Goal: Use online tool/utility: Utilize a website feature to perform a specific function

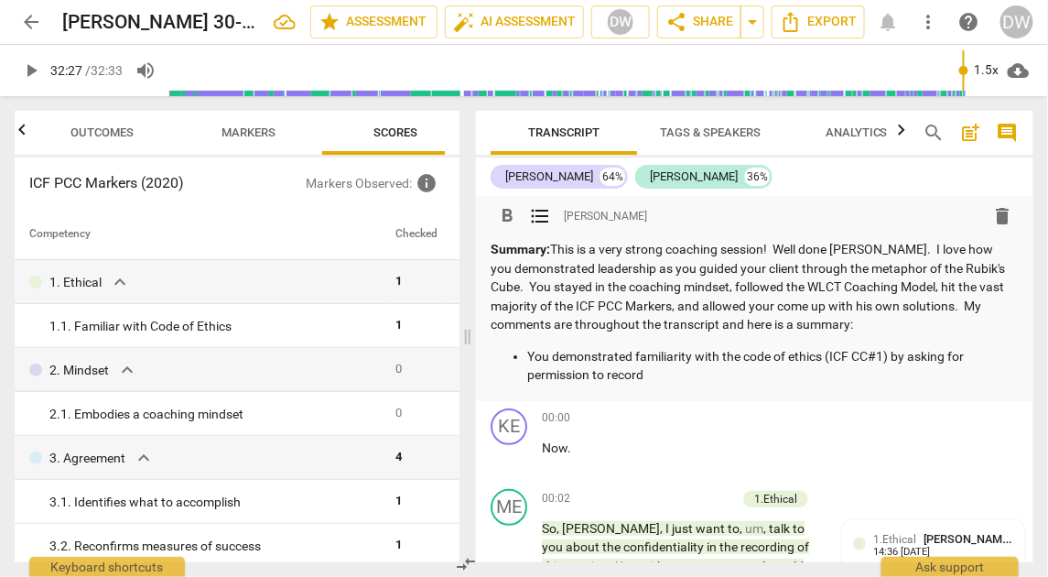
scroll to position [0, 24]
click at [669, 372] on p "You demonstrated familiarity with the code of ethics (ICF CC#1) by asking for p…" at bounding box center [772, 366] width 491 height 38
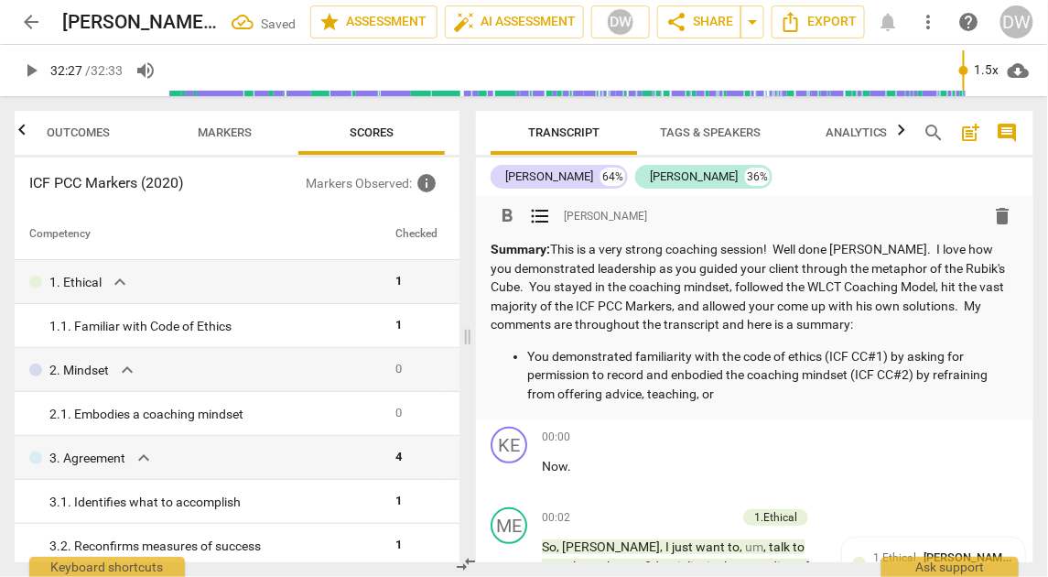
click at [226, 155] on div "Outcomes Markers Scores ICF PCC Markers (2020) Markers Observed : info Competen…" at bounding box center [237, 336] width 445 height 451
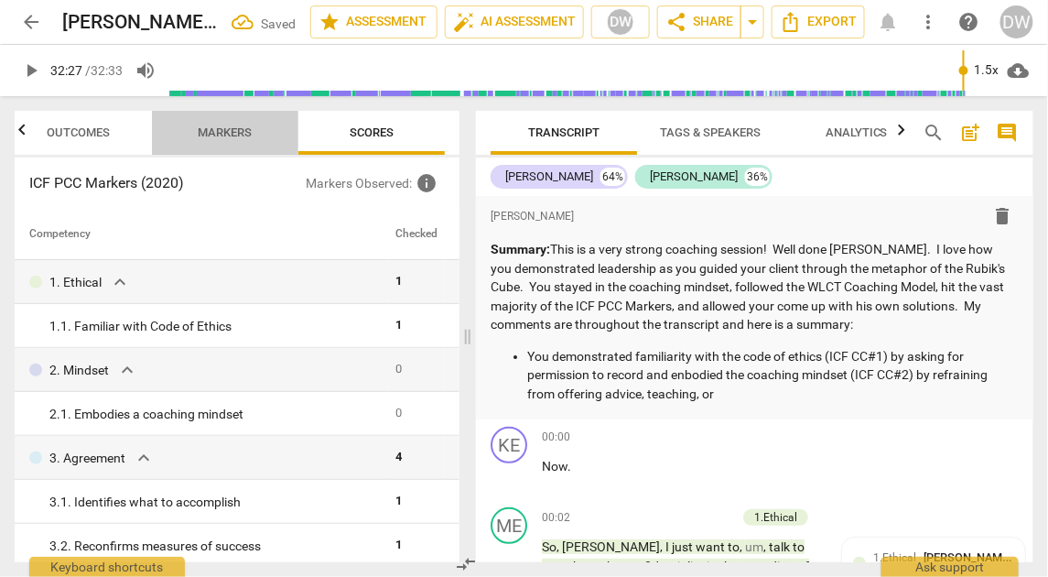
click at [226, 145] on button "Markers" at bounding box center [225, 133] width 146 height 44
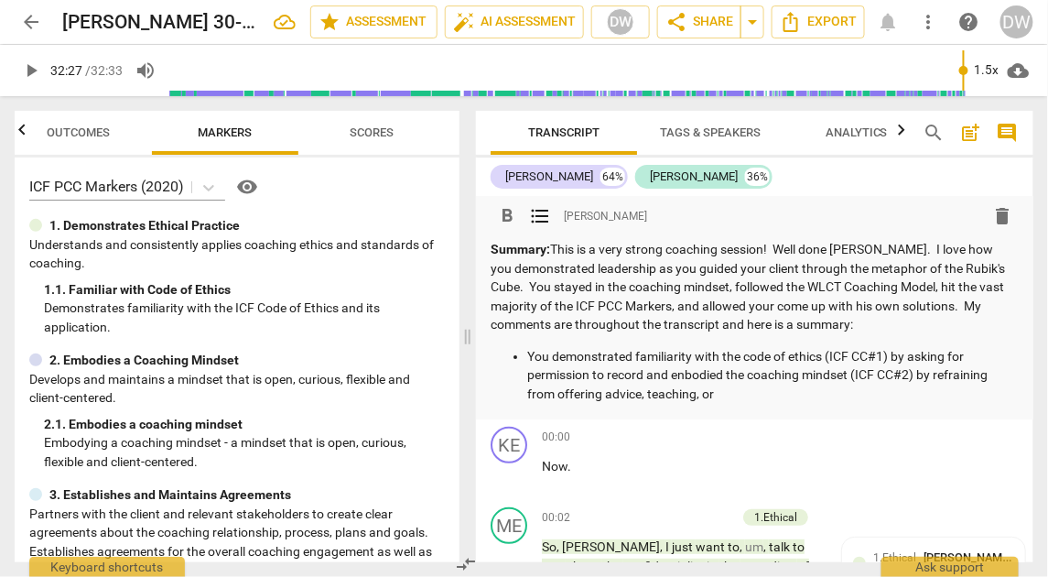
click at [658, 394] on p "You demonstrated familiarity with the code of ethics (ICF CC#1) by asking for p…" at bounding box center [772, 375] width 491 height 57
drag, startPoint x: 658, startPoint y: 394, endPoint x: 717, endPoint y: 393, distance: 59.5
click at [717, 393] on p "You demonstrated familiarity with the code of ethics (ICF CC#1) by asking for p…" at bounding box center [772, 375] width 491 height 57
click at [694, 376] on p "You demonstrated familiarity with the code of ethics (ICF CC#1) by asking for p…" at bounding box center [772, 375] width 491 height 57
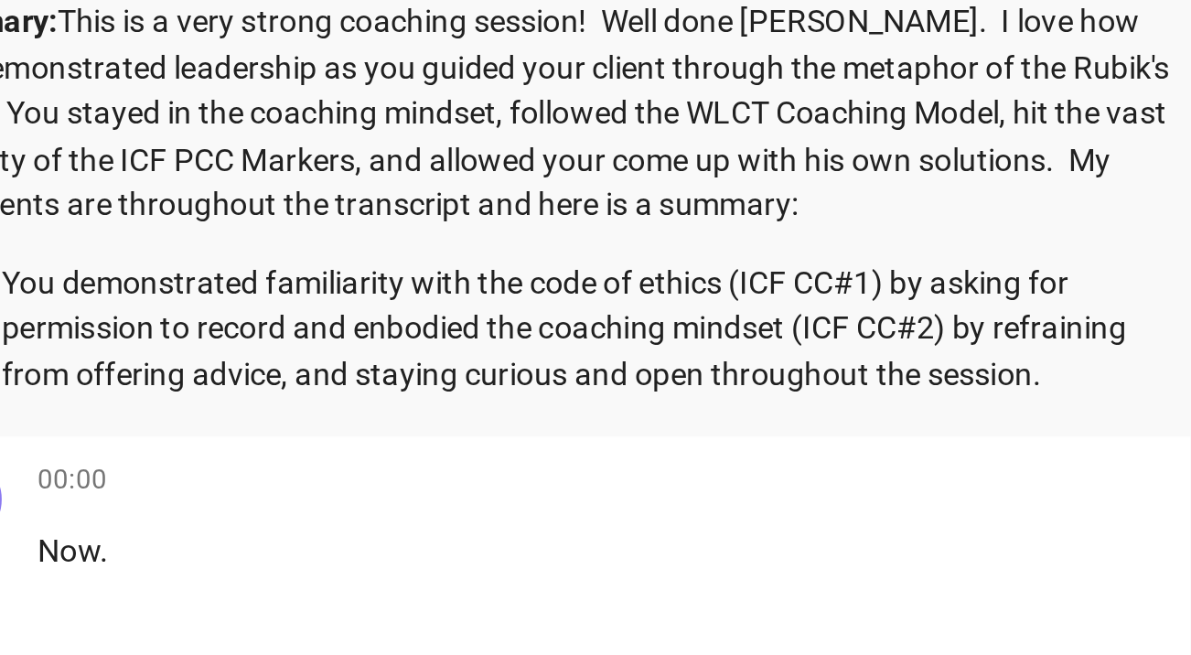
scroll to position [1, 0]
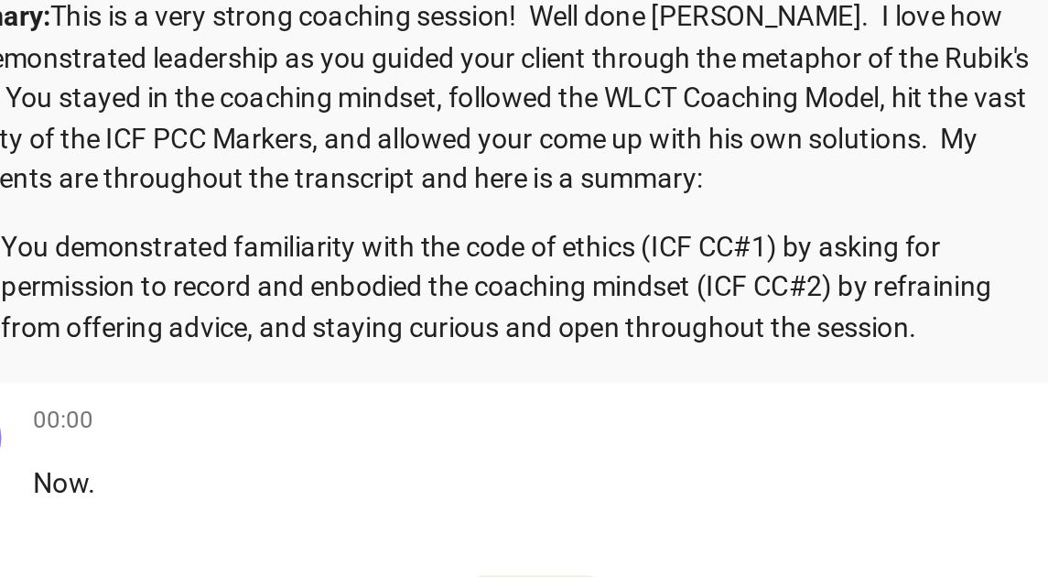
click at [681, 372] on p "You demonstrated familiarity with the code of ethics (ICF CC#1) by asking for p…" at bounding box center [772, 374] width 491 height 57
click at [683, 372] on p "You demonstrated familiarity with the code of ethics (ICF CC#1) by asking for p…" at bounding box center [772, 374] width 491 height 57
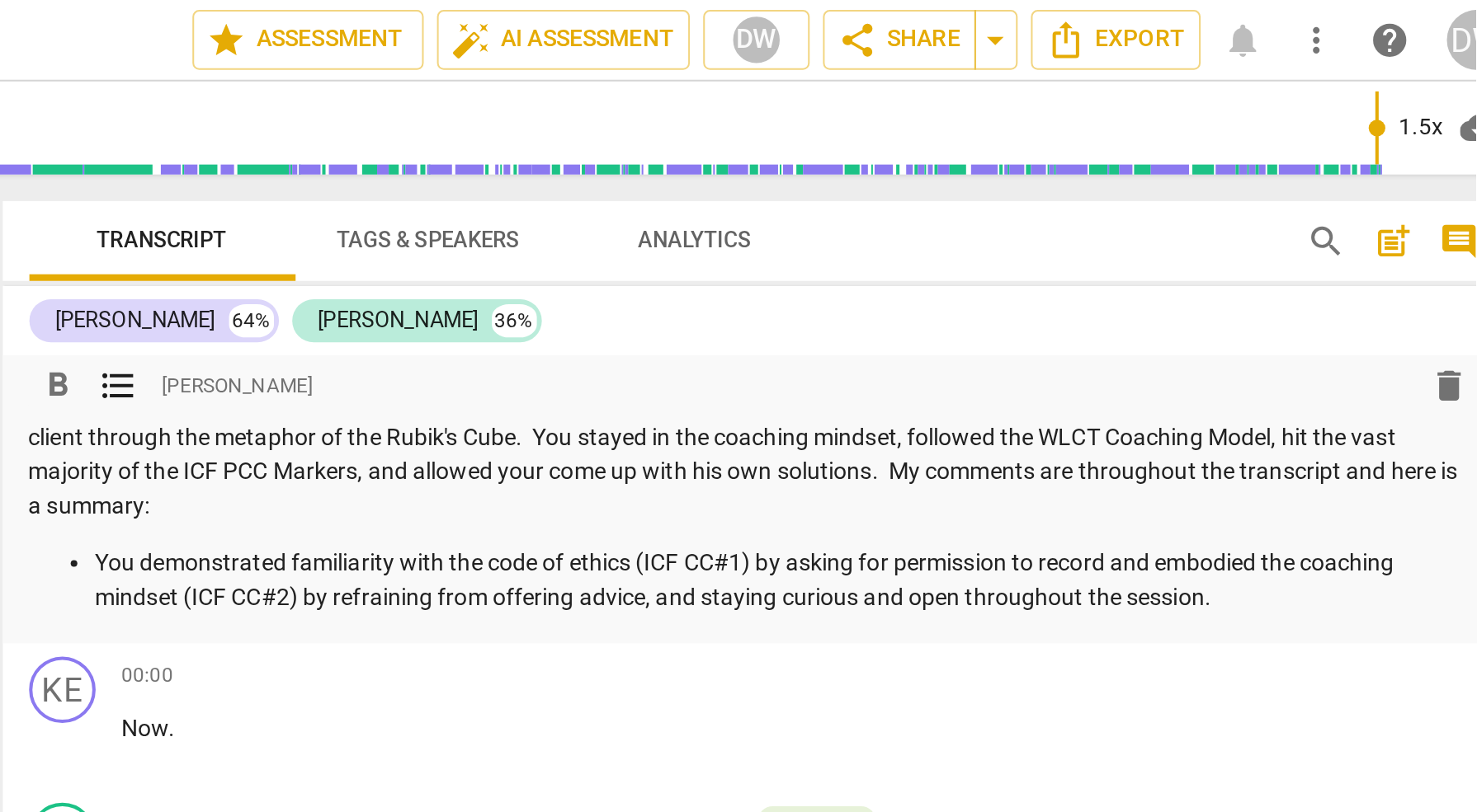
scroll to position [22, 0]
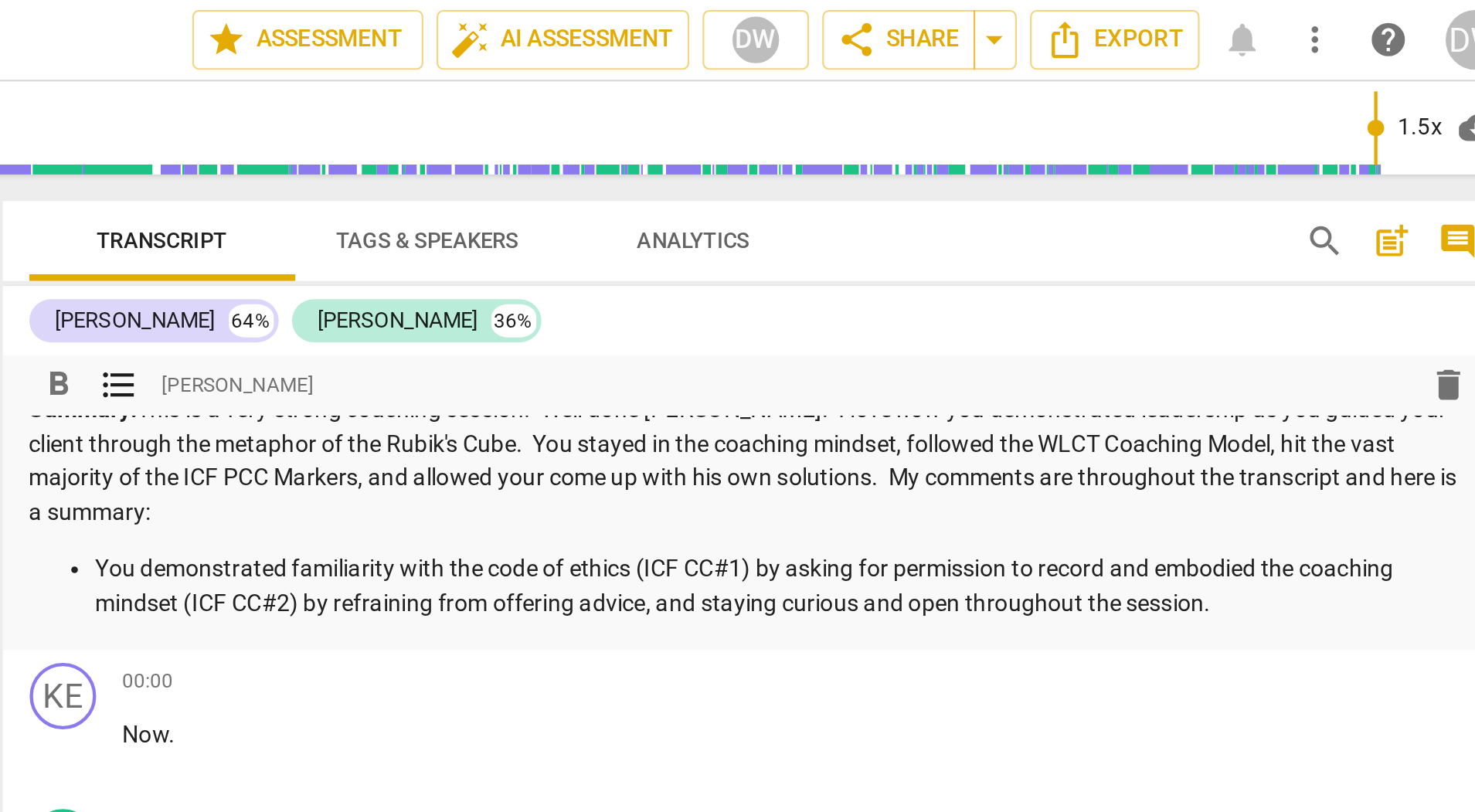
click at [884, 287] on p "You demonstrated familiarity with the code of ethics (ICF CC#1) by asking for p…" at bounding box center [947, 273] width 643 height 32
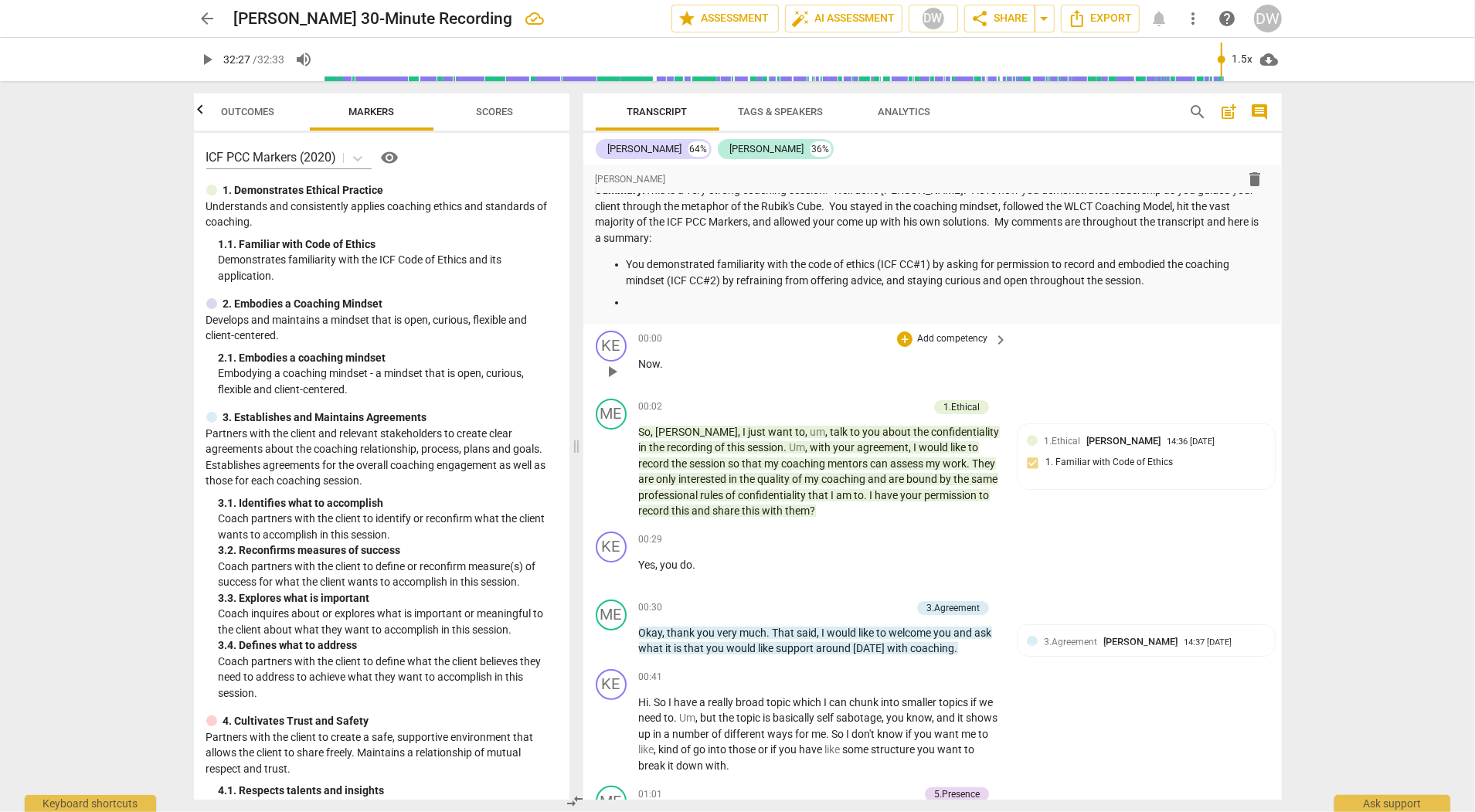
click at [788, 352] on div "00:00 + Add competency keyboard_arrow_right Now ." at bounding box center [824, 359] width 371 height 56
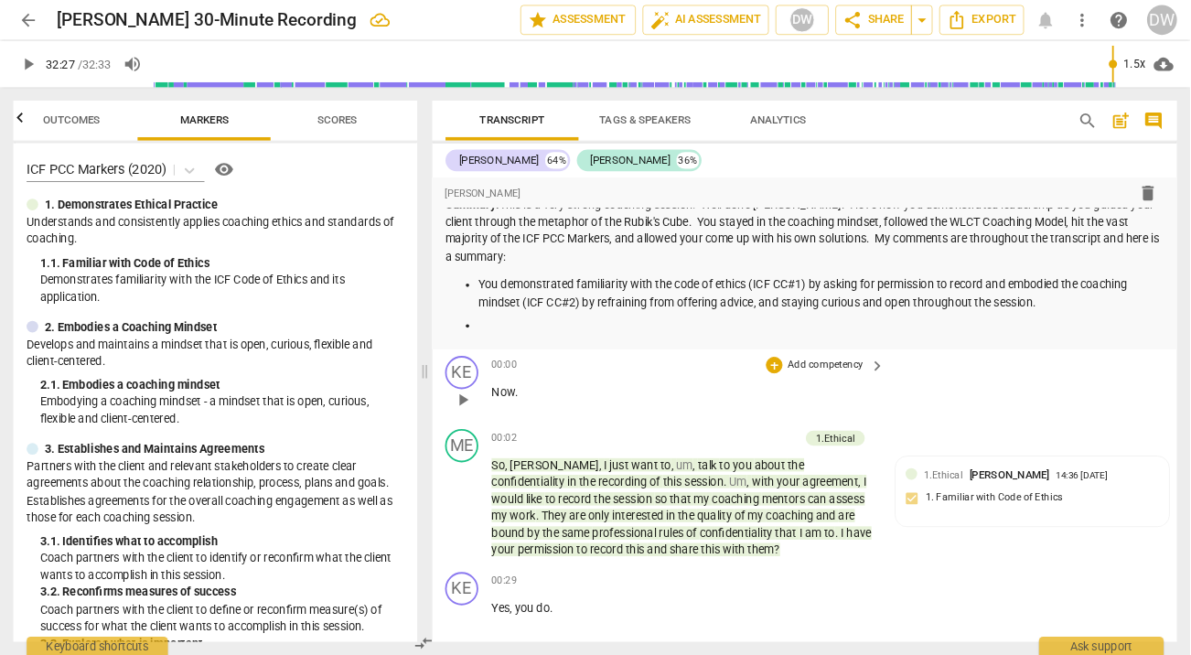
scroll to position [23, 0]
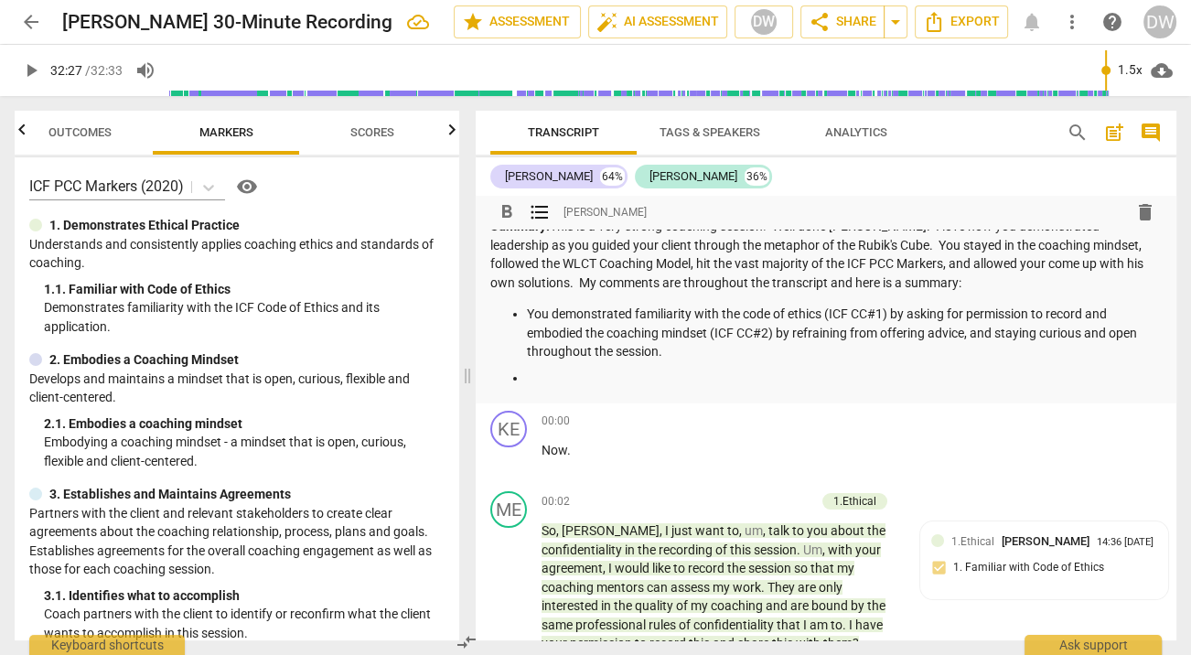
click at [638, 370] on p at bounding box center [844, 378] width 635 height 19
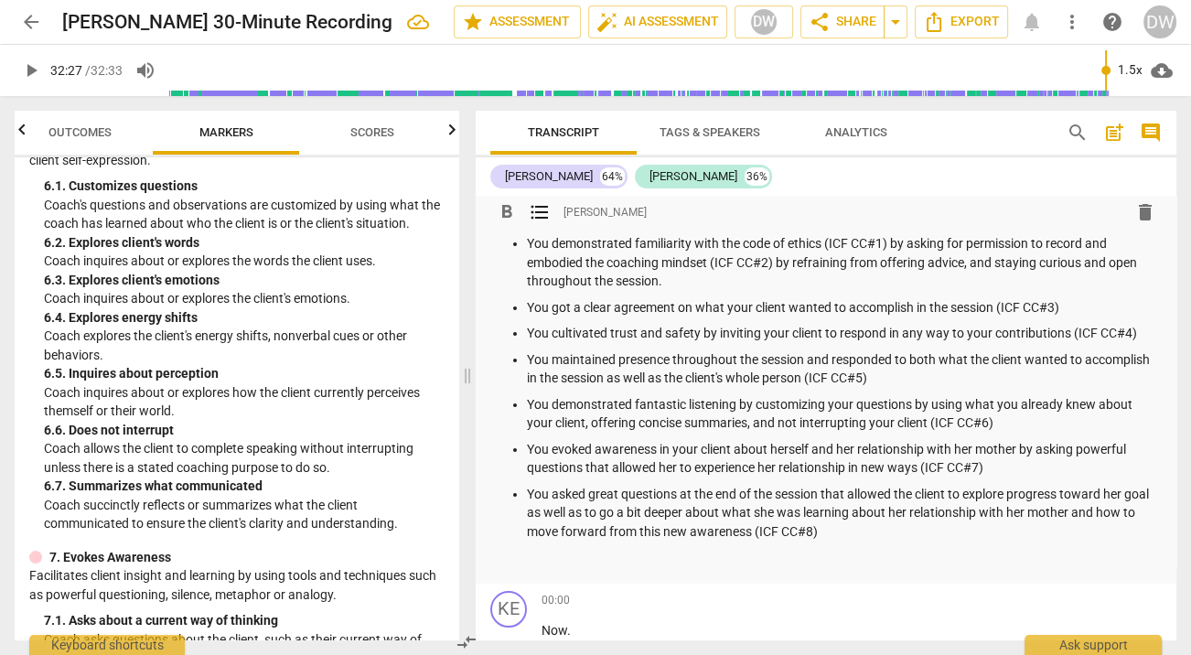
scroll to position [1364, 0]
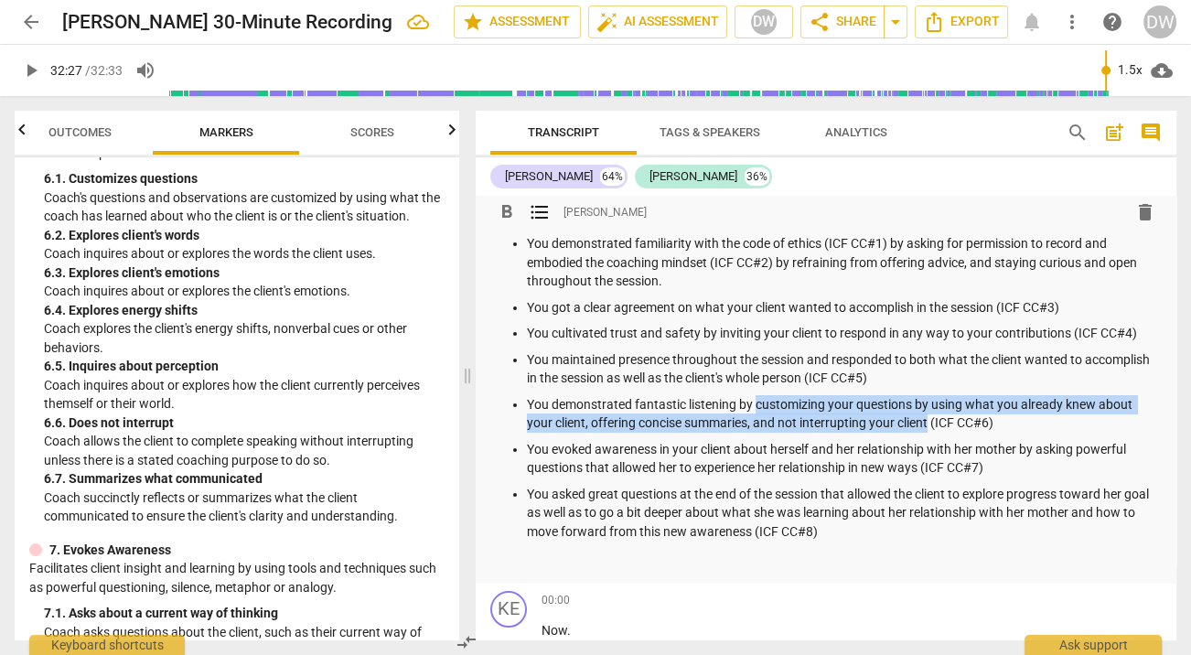
drag, startPoint x: 757, startPoint y: 404, endPoint x: 928, endPoint y: 426, distance: 172.5
click at [928, 426] on p "You demonstrated fantastic listening by customizing your questions by using wha…" at bounding box center [844, 414] width 635 height 38
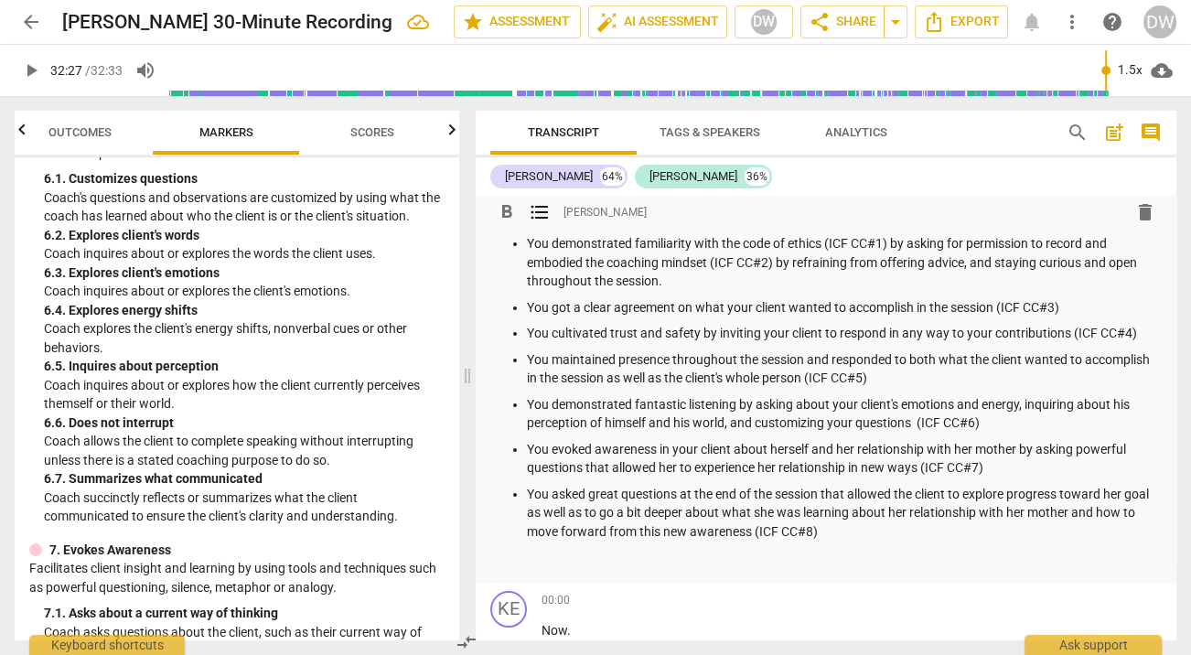
click at [779, 449] on p "You evoked awareness in your client about herself and her relationship with her…" at bounding box center [844, 459] width 635 height 38
drag, startPoint x: 779, startPoint y: 449, endPoint x: 920, endPoint y: 451, distance: 140.9
click at [920, 451] on p "You evoked awareness in your client about herself and her relationship with her…" at bounding box center [844, 459] width 635 height 38
click at [753, 450] on p "You evoked awareness in your client about herself and her relationship with her…" at bounding box center [844, 459] width 635 height 38
drag, startPoint x: 753, startPoint y: 450, endPoint x: 1017, endPoint y: 448, distance: 263.6
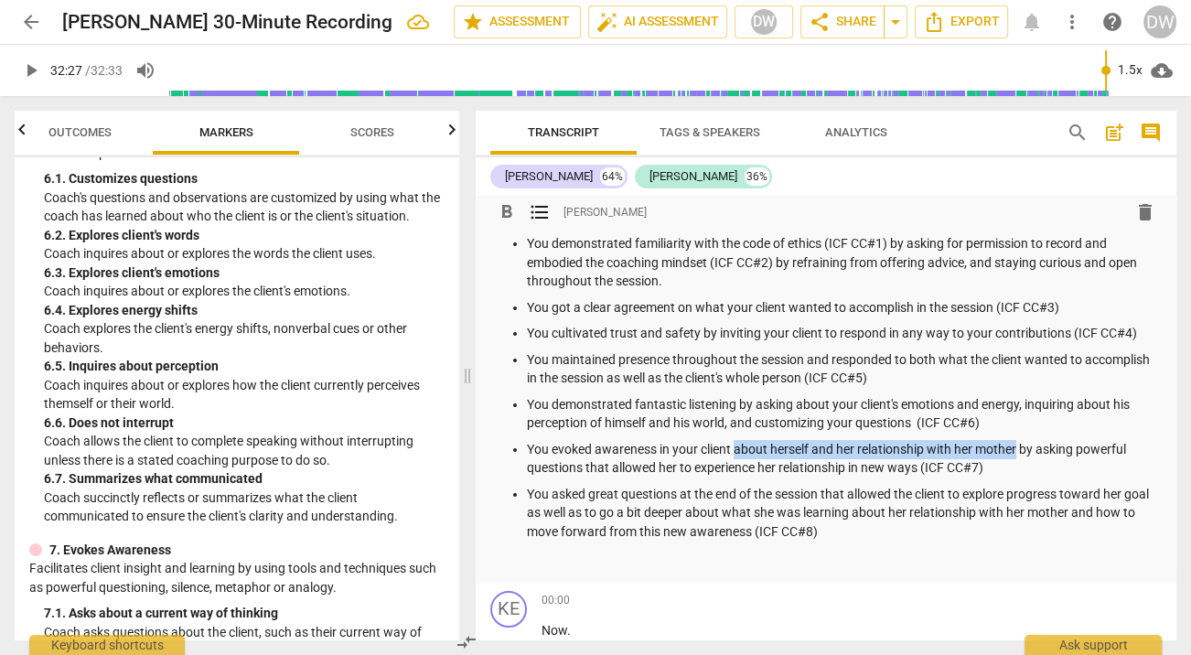
click at [1017, 448] on p "You evoked awareness in your client about herself and her relationship with her…" at bounding box center [844, 459] width 635 height 38
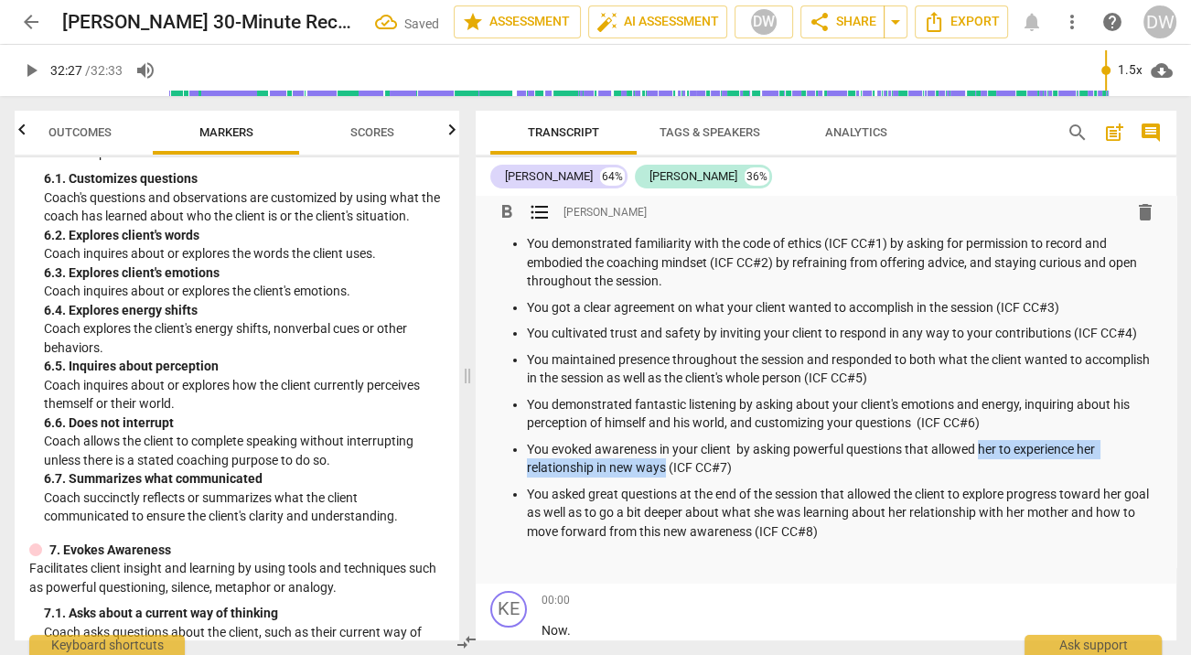
drag, startPoint x: 980, startPoint y: 448, endPoint x: 666, endPoint y: 465, distance: 314.3
click at [666, 465] on p "You evoked awareness in your client by asking powerful questions that allowed h…" at bounding box center [844, 459] width 635 height 38
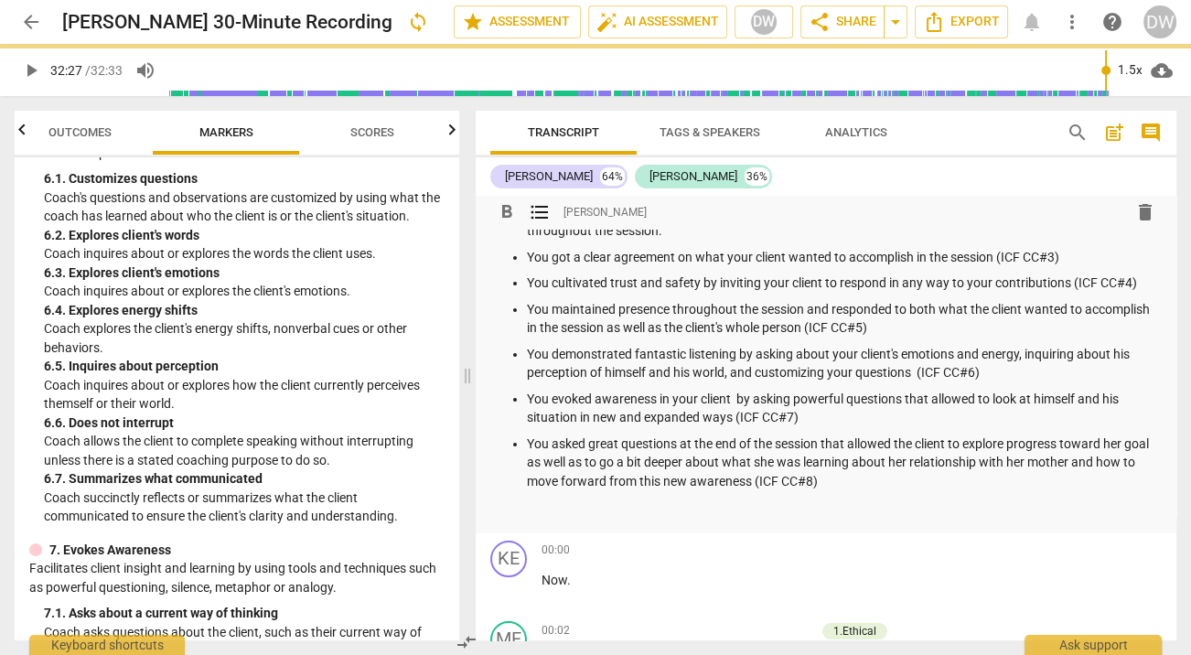
scroll to position [145, 0]
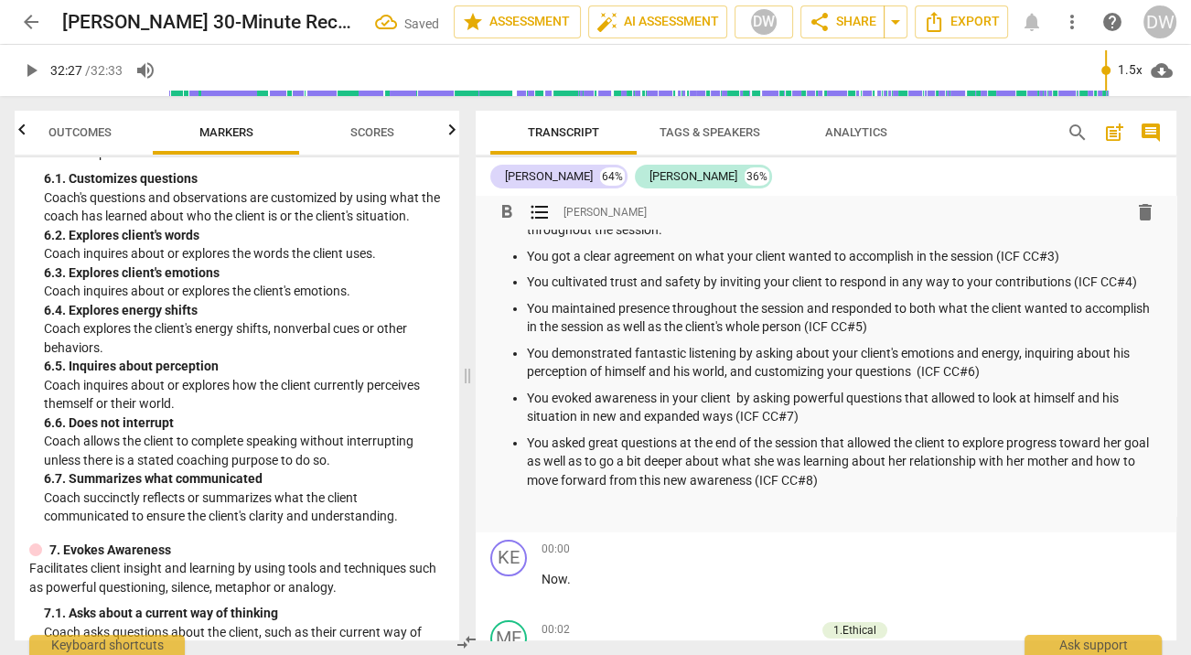
click at [1047, 447] on p "You asked great questions at the end of the session that allowed the client to …" at bounding box center [844, 462] width 635 height 57
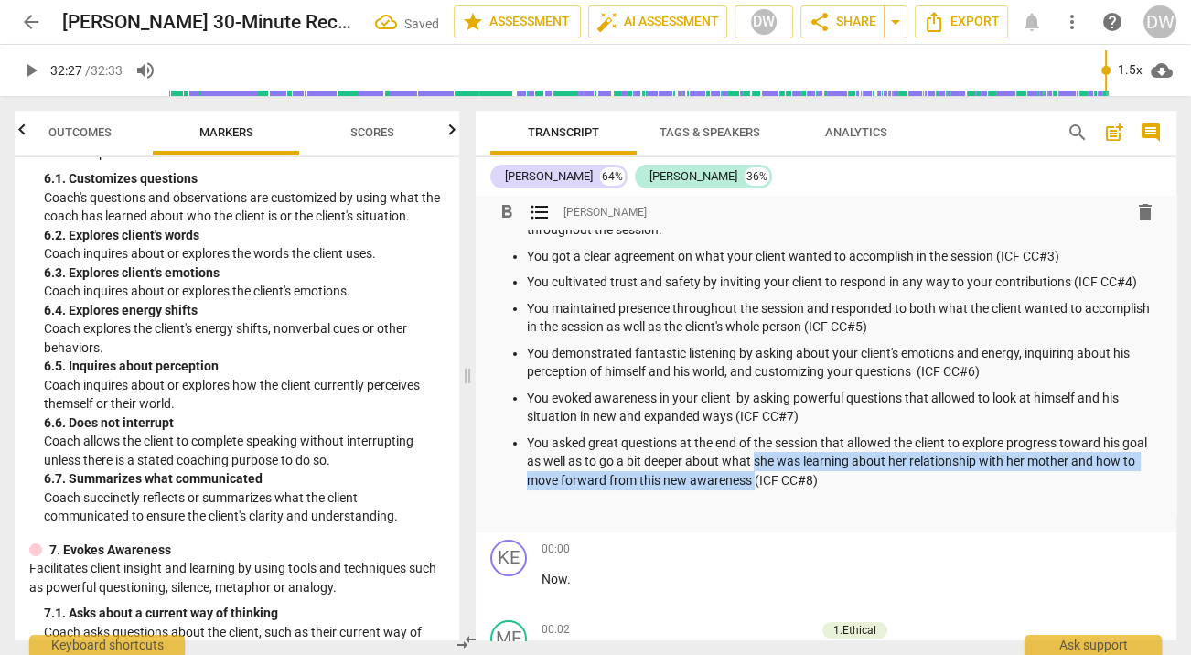
drag, startPoint x: 755, startPoint y: 462, endPoint x: 755, endPoint y: 476, distance: 13.7
click at [755, 476] on p "You asked great questions at the end of the session that allowed the client to …" at bounding box center [844, 462] width 635 height 57
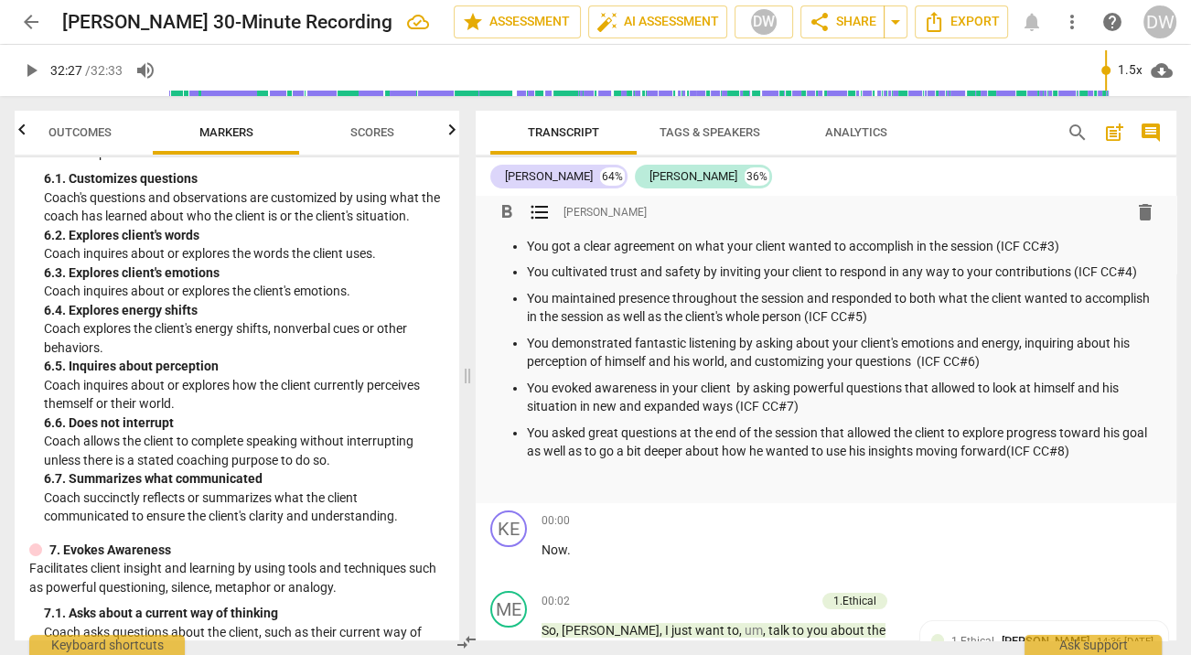
scroll to position [157, 0]
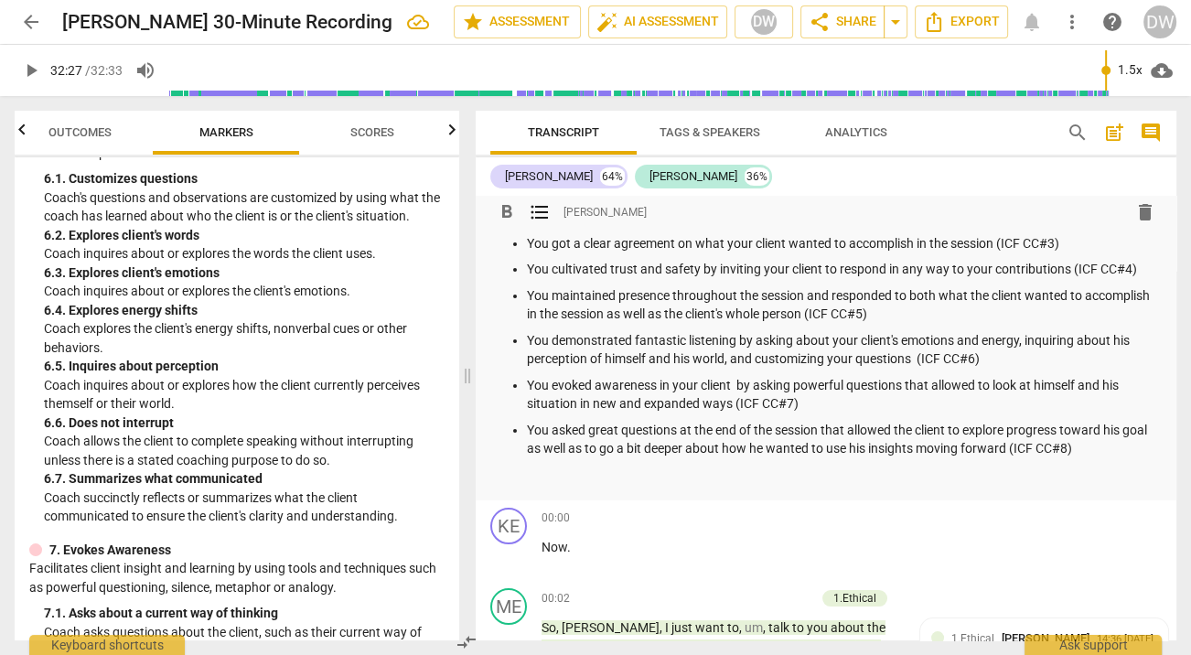
click at [1047, 454] on p "You asked great questions at the end of the session that allowed the client to …" at bounding box center [844, 440] width 635 height 38
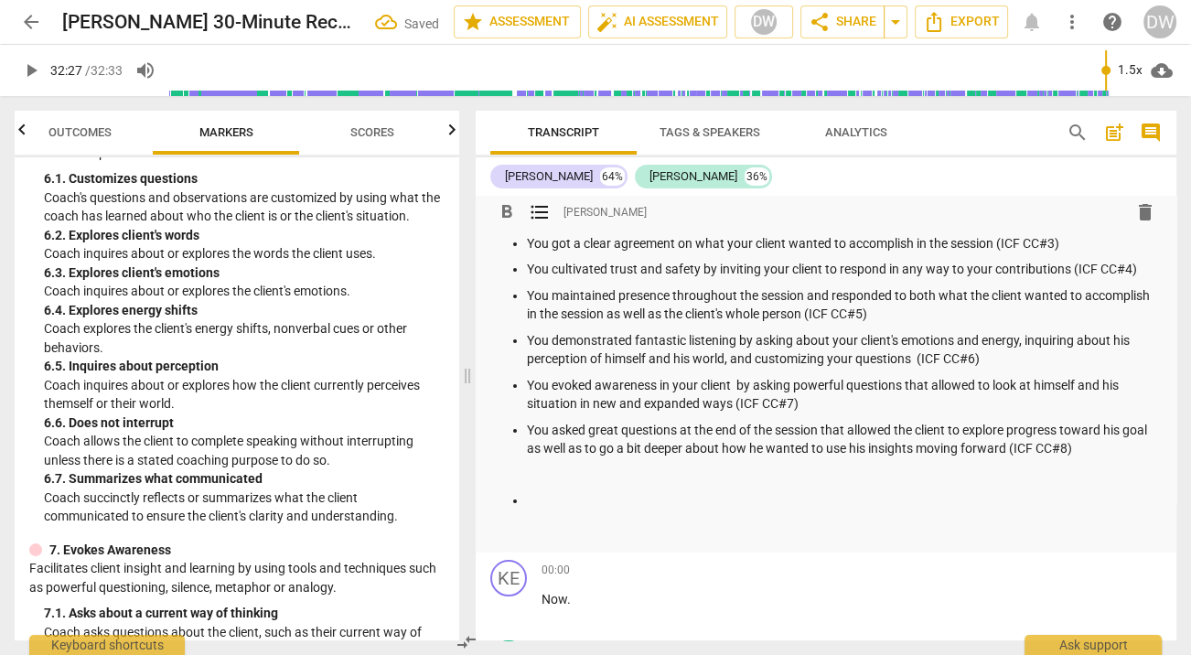
click at [539, 206] on span "format_list_bulleted" at bounding box center [540, 212] width 22 height 22
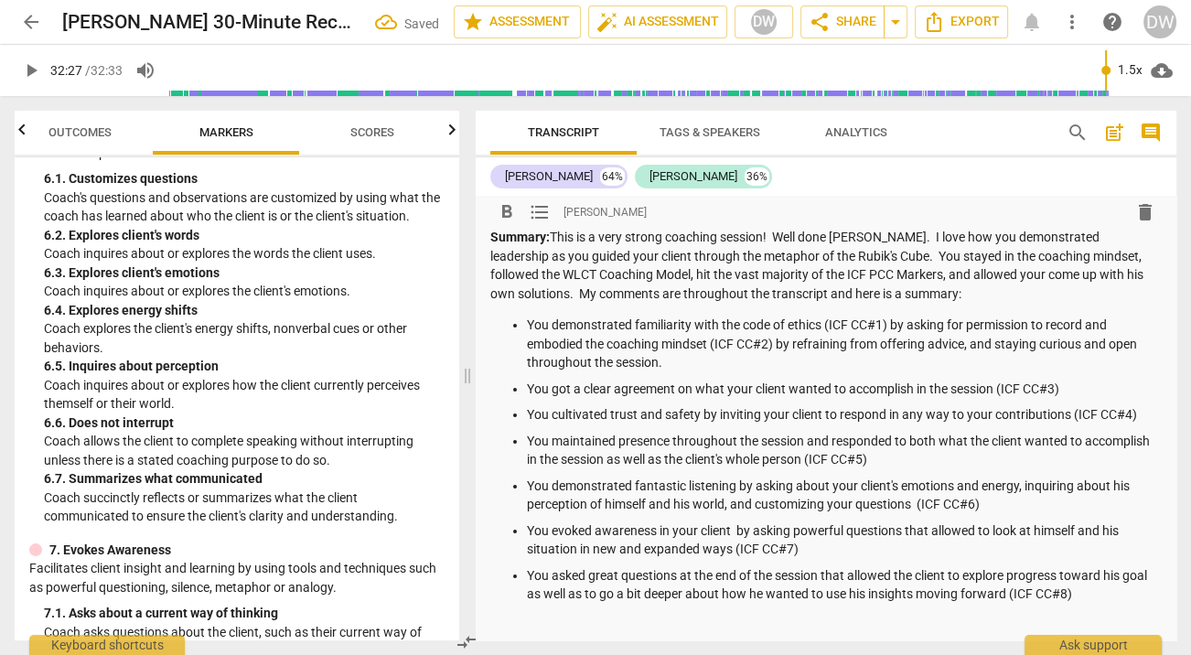
scroll to position [0, 0]
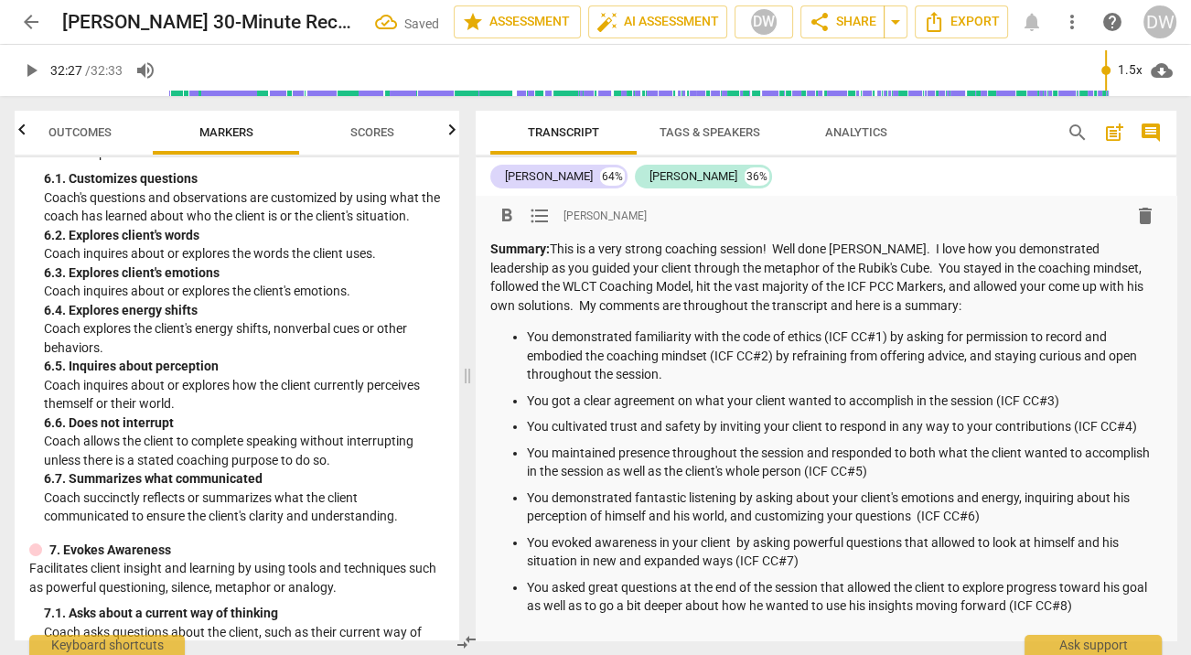
click at [955, 310] on p "Summary: This is a very strong coaching session! Well done [PERSON_NAME]. I lov…" at bounding box center [827, 277] width 672 height 75
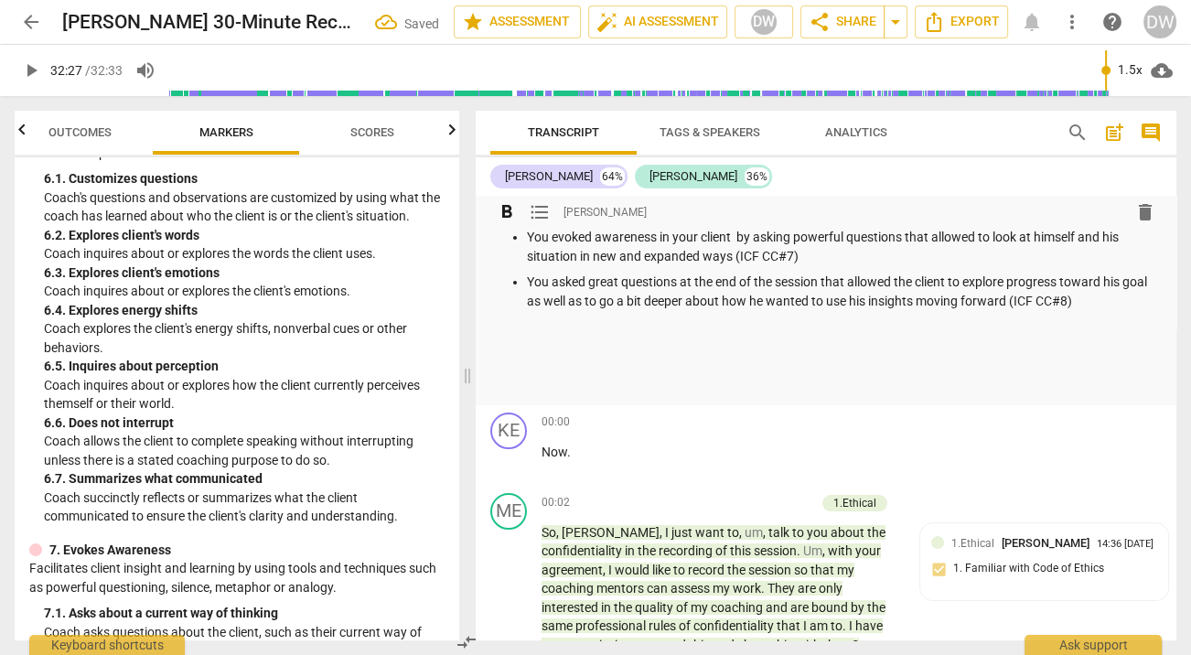
scroll to position [319, 0]
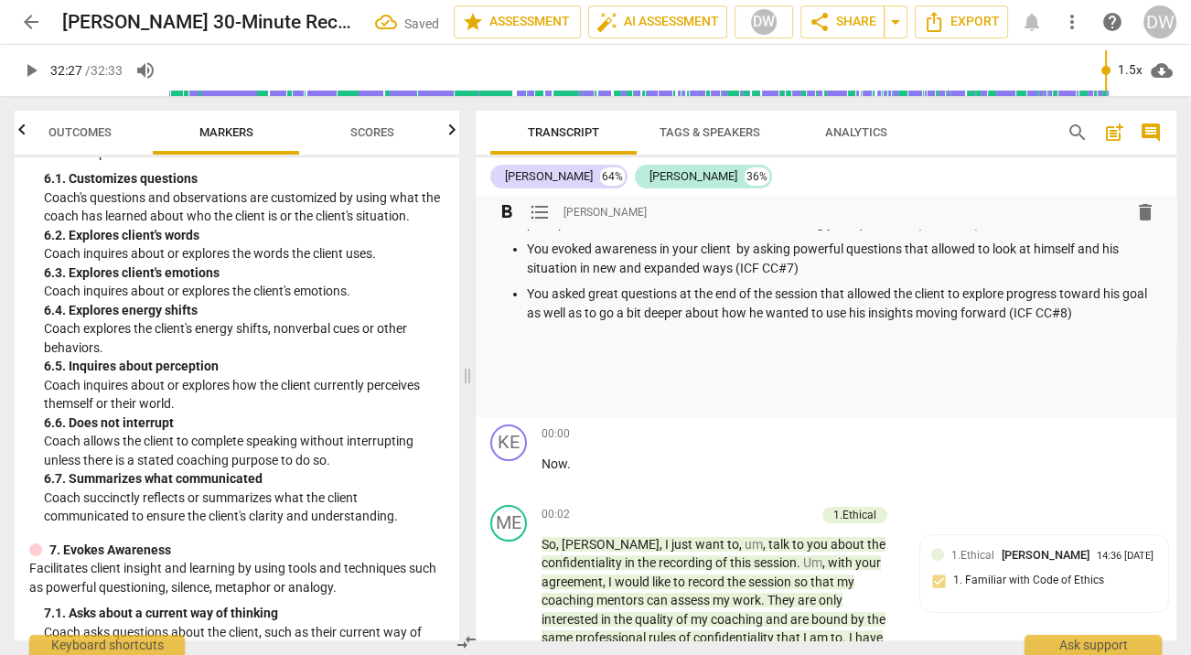
click at [560, 359] on div "Summary: This is a very strong coaching session! Well done [PERSON_NAME]. I lov…" at bounding box center [827, 163] width 672 height 486
click at [514, 336] on ul "You demonstrated familiarity with the code of ethics (ICF CC#1) by asking for p…" at bounding box center [827, 192] width 672 height 314
click at [538, 212] on span "format_list_bulleted" at bounding box center [540, 212] width 22 height 22
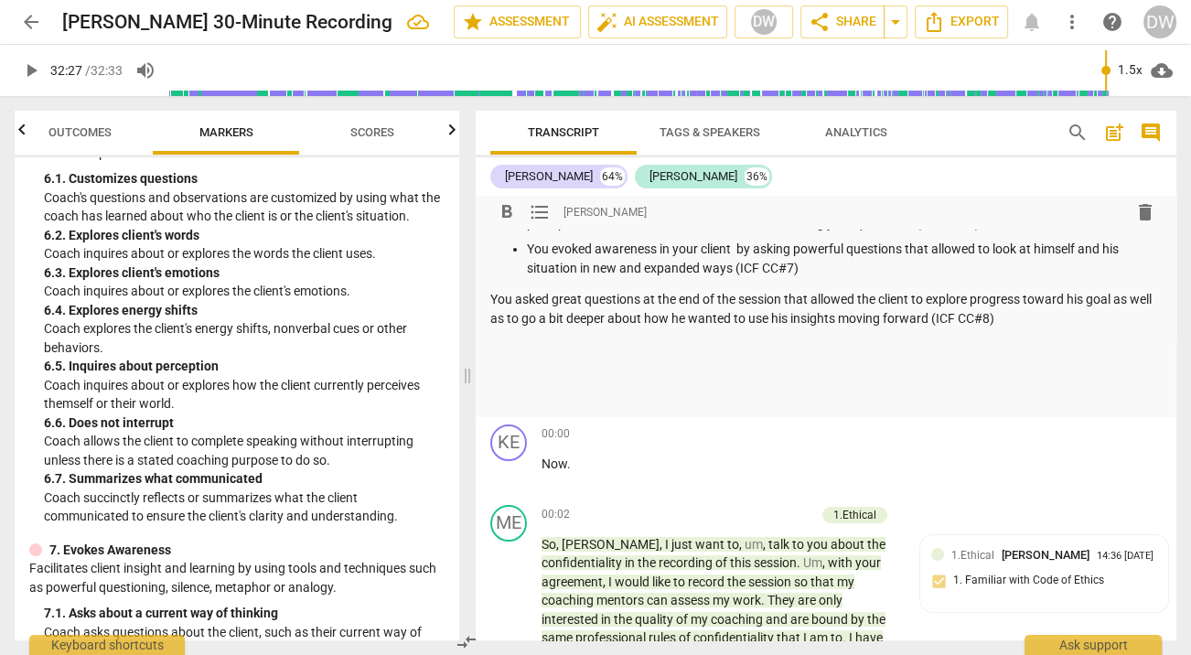
click at [537, 210] on span "format_list_bulleted" at bounding box center [540, 212] width 22 height 22
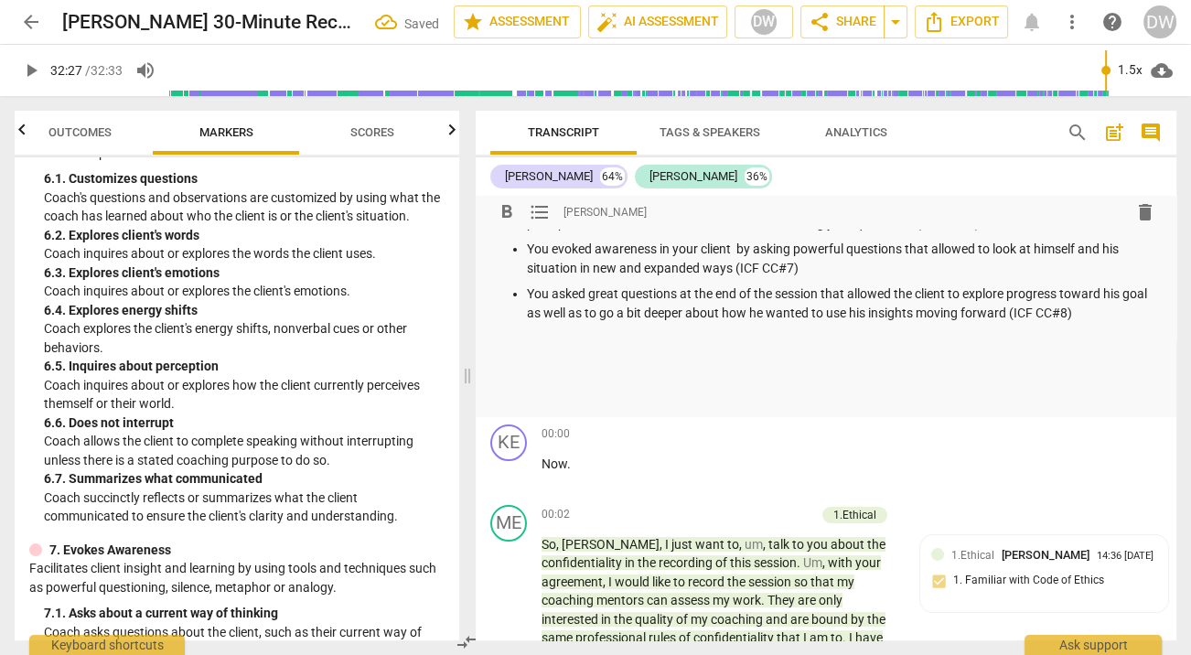
click at [508, 210] on span "format_bold" at bounding box center [507, 212] width 22 height 22
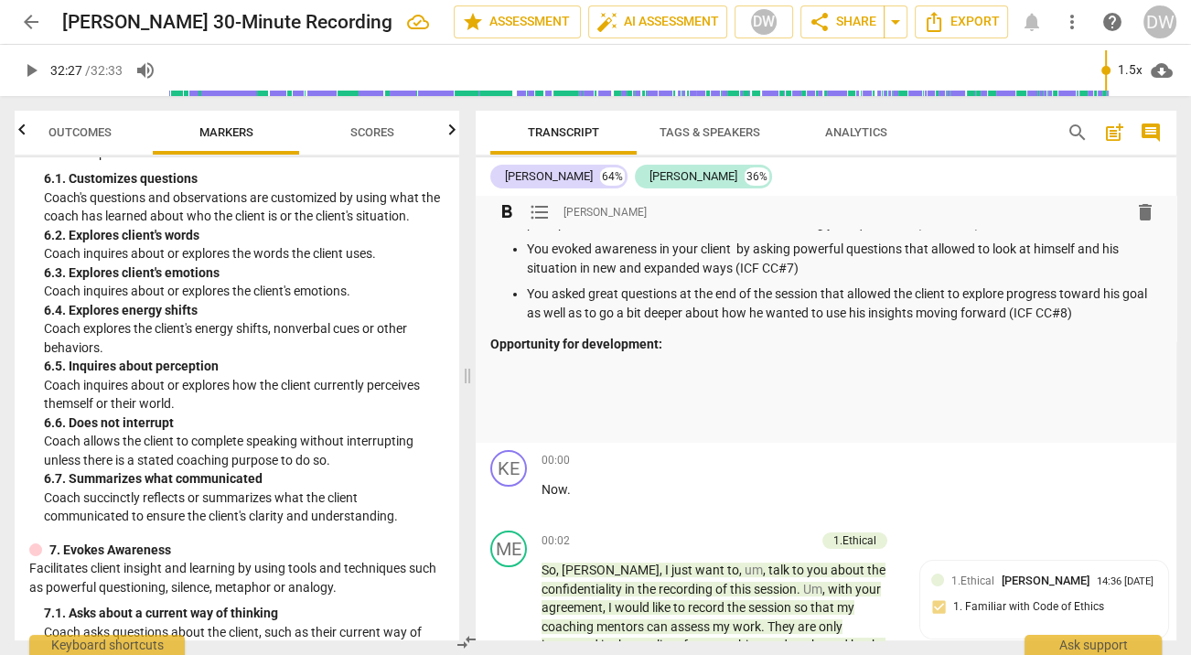
click at [538, 214] on span "format_list_bulleted" at bounding box center [540, 212] width 22 height 22
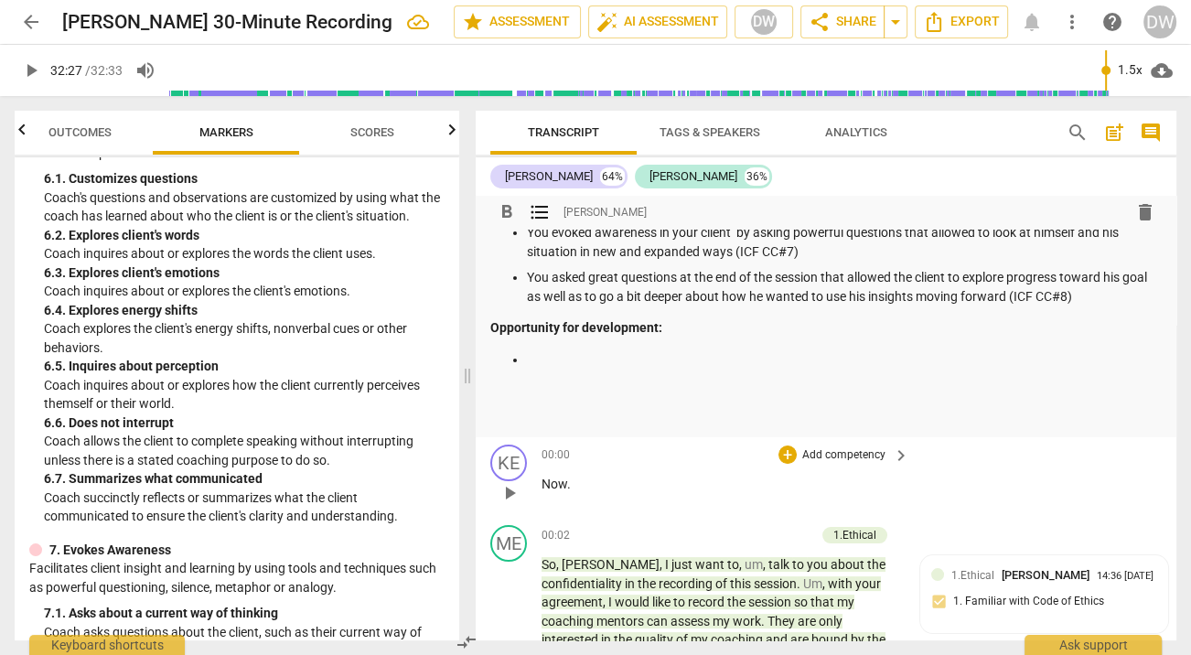
scroll to position [336, 0]
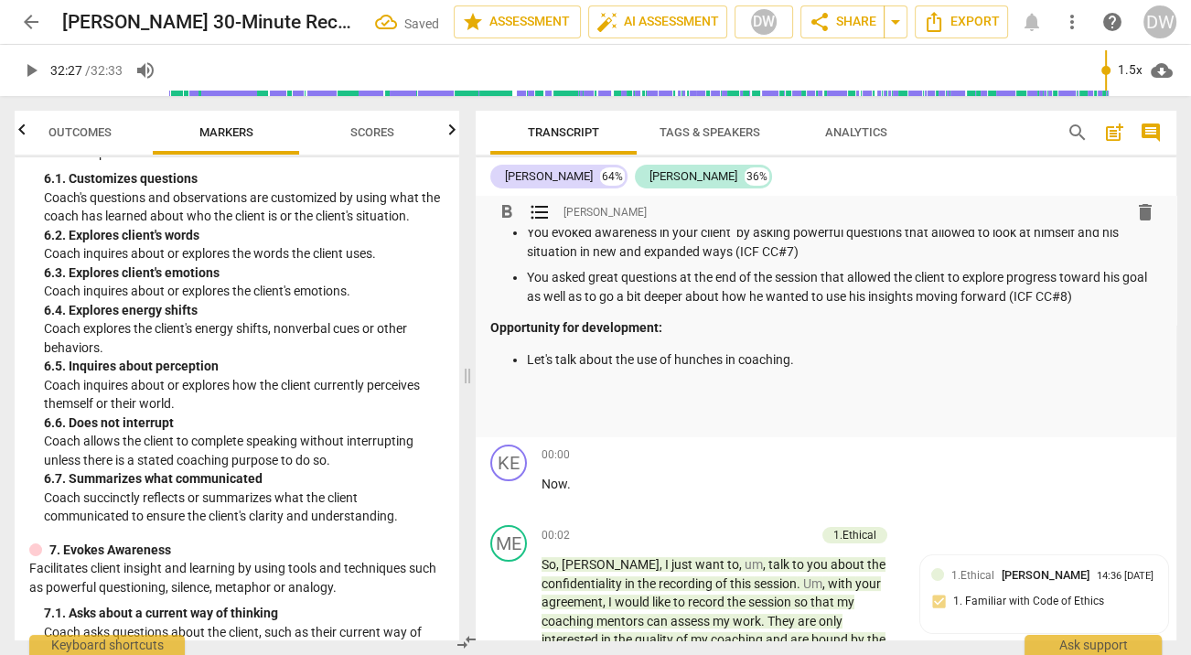
click at [793, 361] on p "Let's talk about the use of hunches in coaching." at bounding box center [844, 359] width 635 height 19
click at [909, 366] on p "Let's talk about the use of hunches in coaching (HAT tool)." at bounding box center [844, 359] width 635 height 19
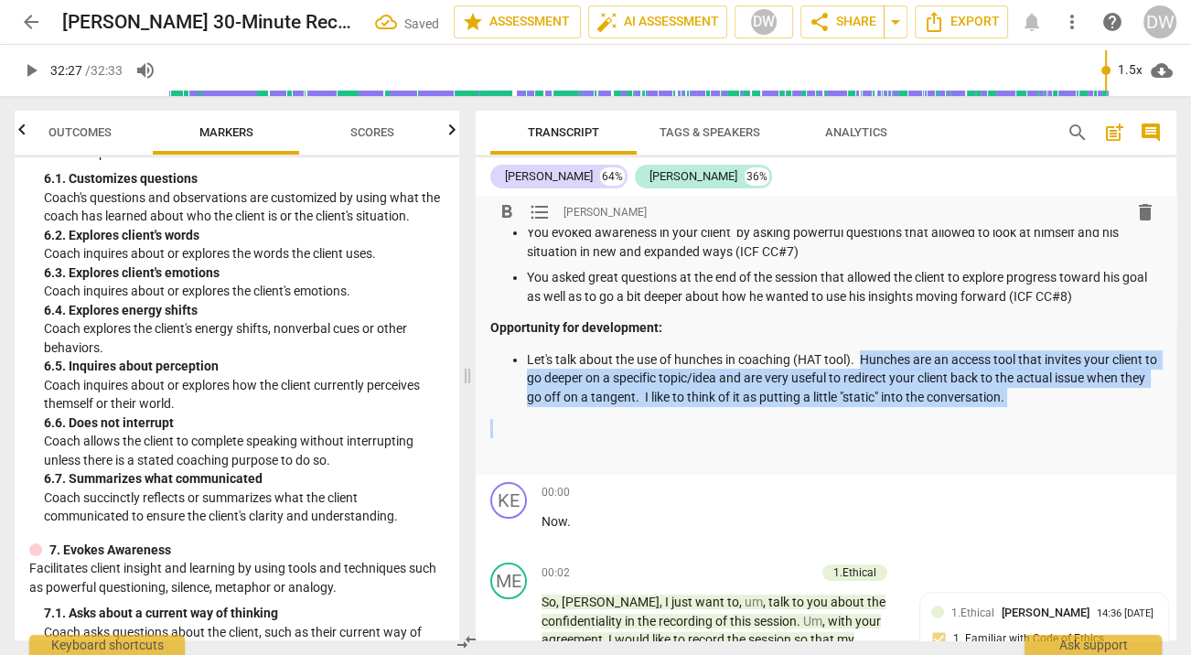
drag, startPoint x: 867, startPoint y: 361, endPoint x: 1071, endPoint y: 415, distance: 211.1
click at [1047, 415] on div "Summary: This is a very strong coaching session! Well done [PERSON_NAME]. I lov…" at bounding box center [827, 184] width 672 height 560
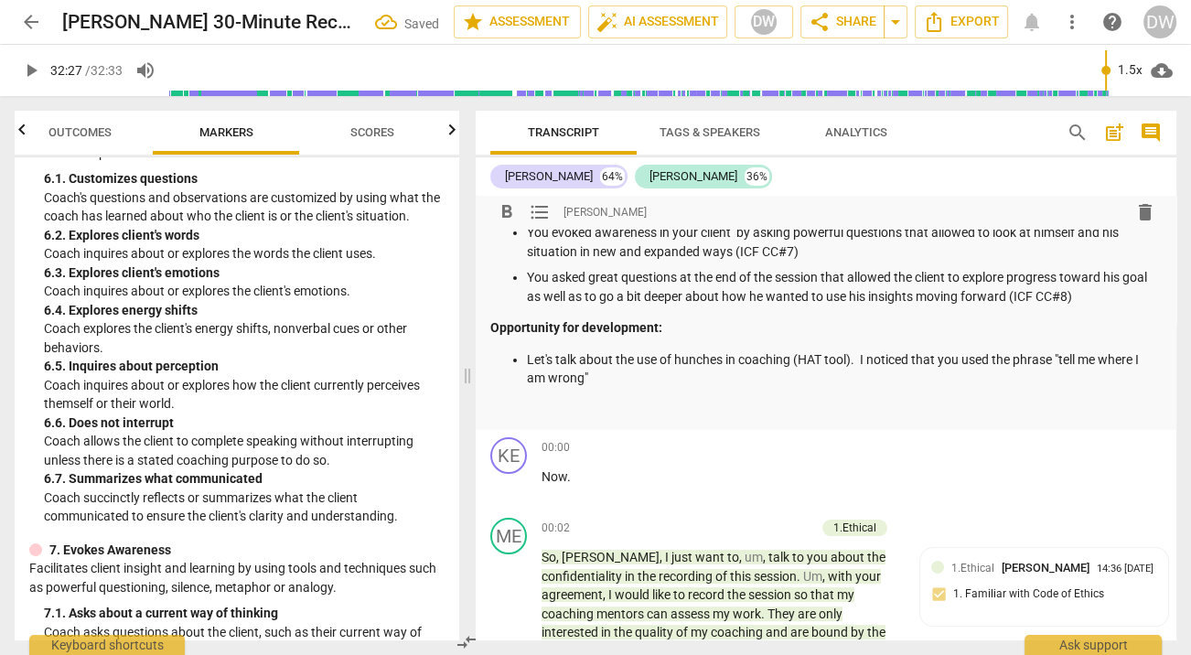
click at [798, 383] on p "Let's talk about the use of hunches in coaching (HAT tool). I noticed that you …" at bounding box center [844, 369] width 635 height 38
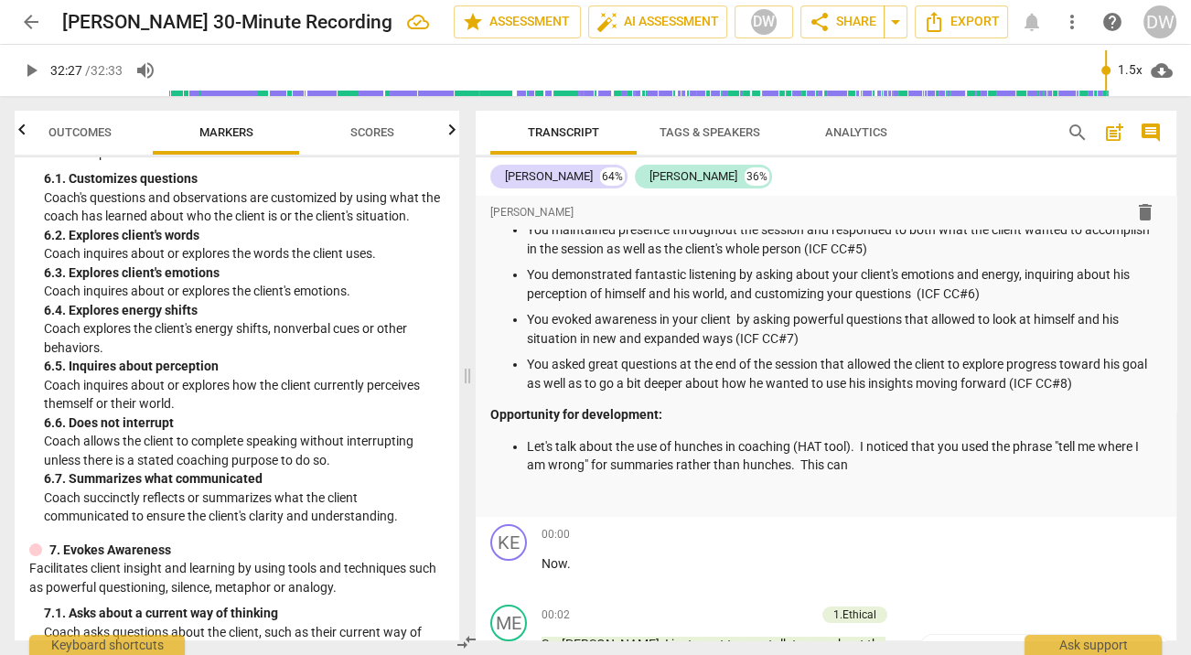
scroll to position [256, 0]
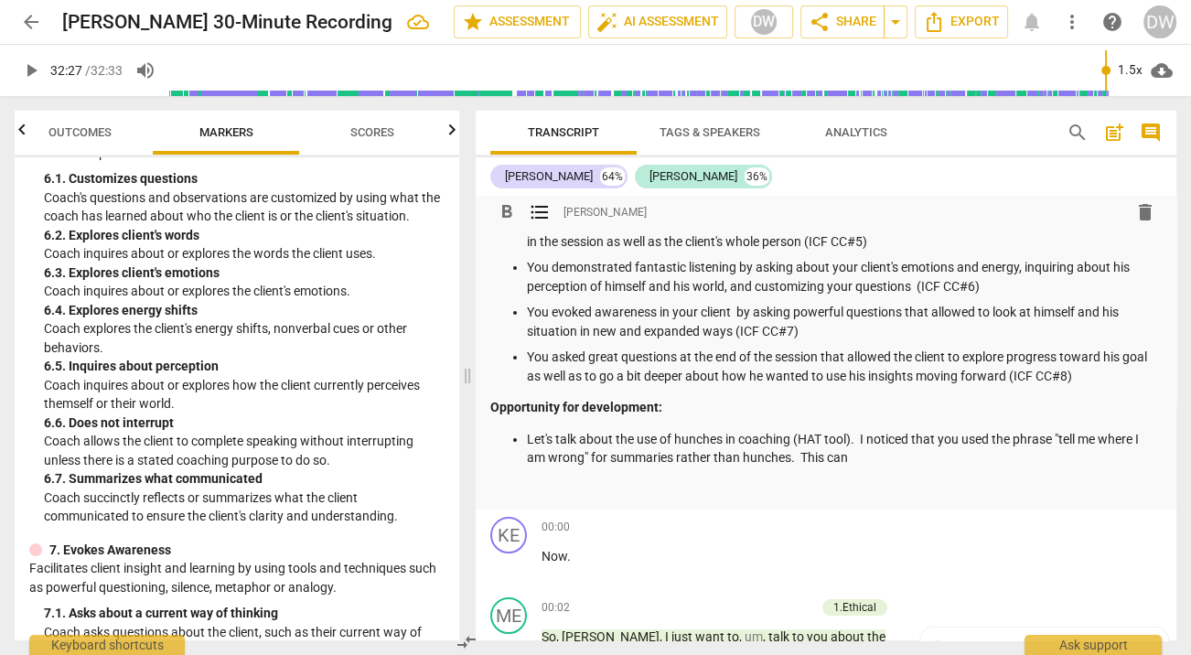
click at [791, 459] on p "Let's talk about the use of hunches in coaching (HAT tool). I noticed that you …" at bounding box center [844, 449] width 635 height 38
click at [828, 462] on p "Let's talk about the use of hunches in coaching (HAT tool). I noticed that you …" at bounding box center [844, 451] width 635 height 38
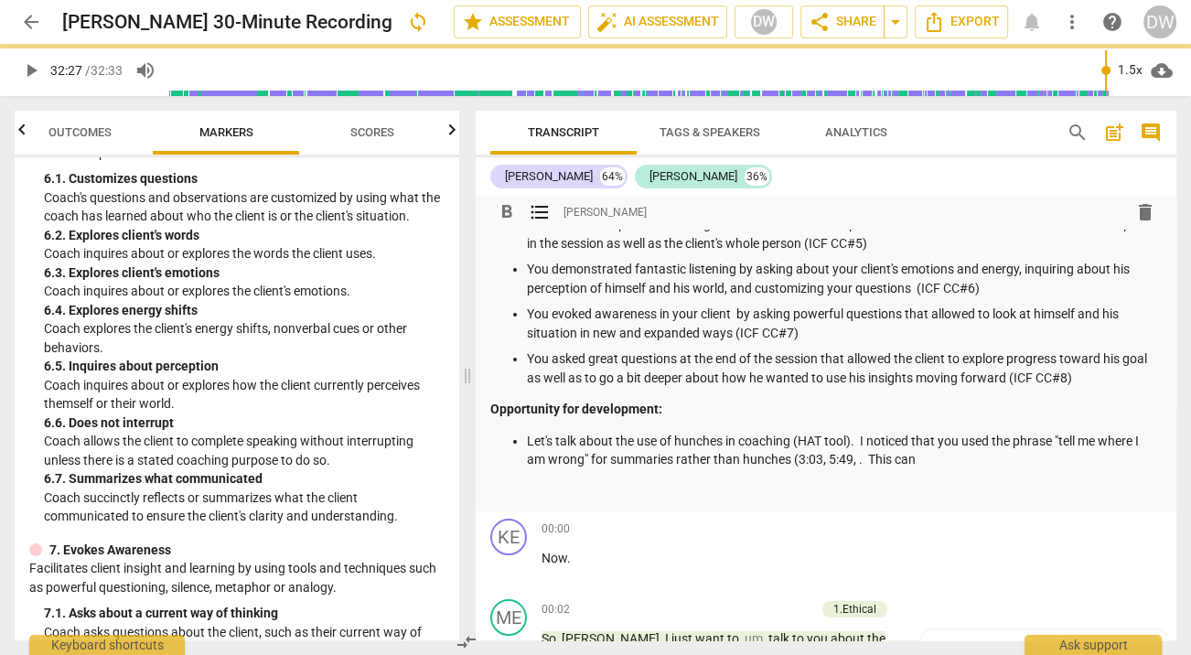
click at [636, 461] on p "Let's talk about the use of hunches in coaching (HAT tool). I noticed that you …" at bounding box center [844, 451] width 635 height 38
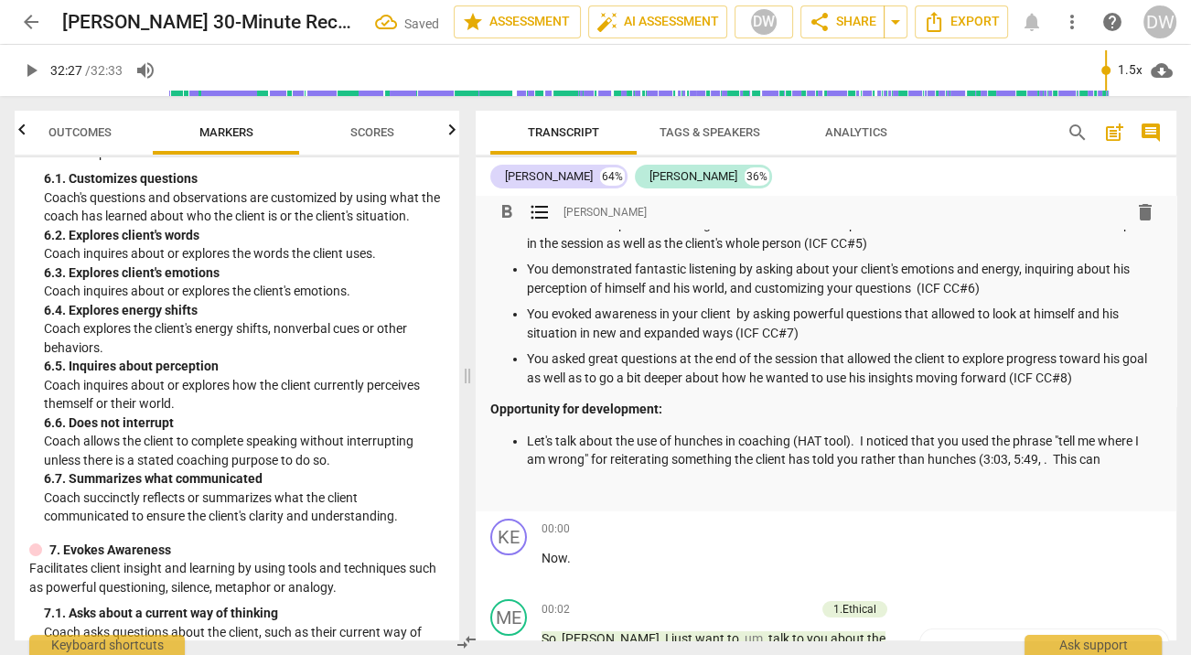
click at [1043, 458] on p "Let's talk about the use of hunches in coaching (HAT tool). I noticed that you …" at bounding box center [844, 451] width 635 height 38
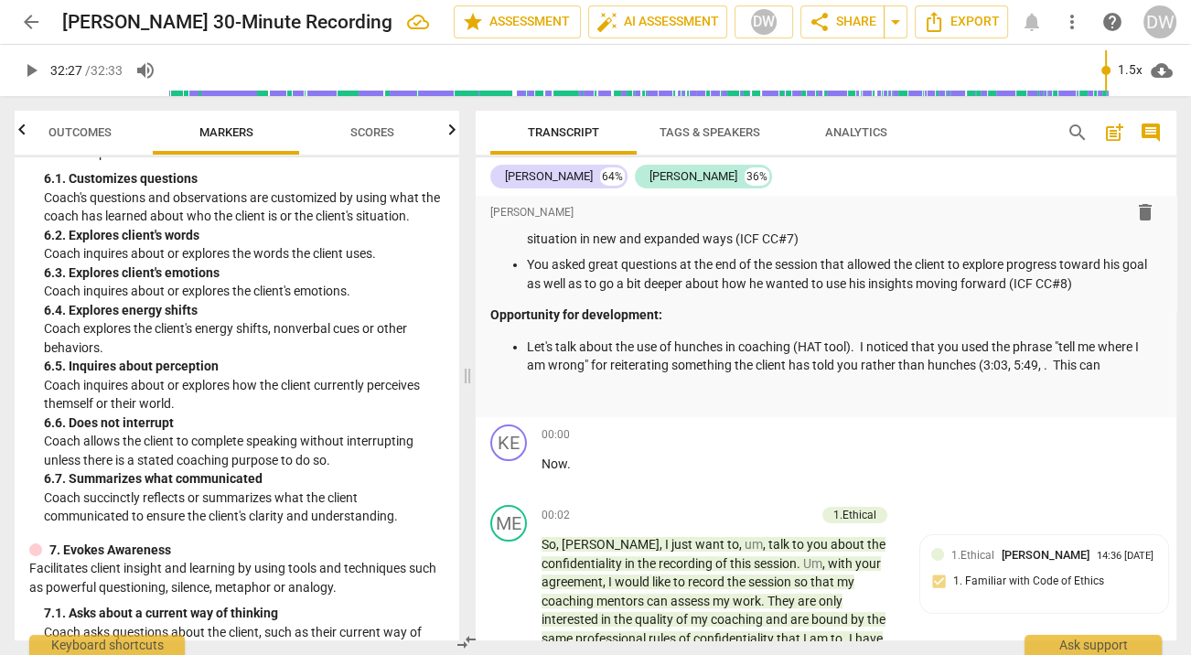
scroll to position [366, 0]
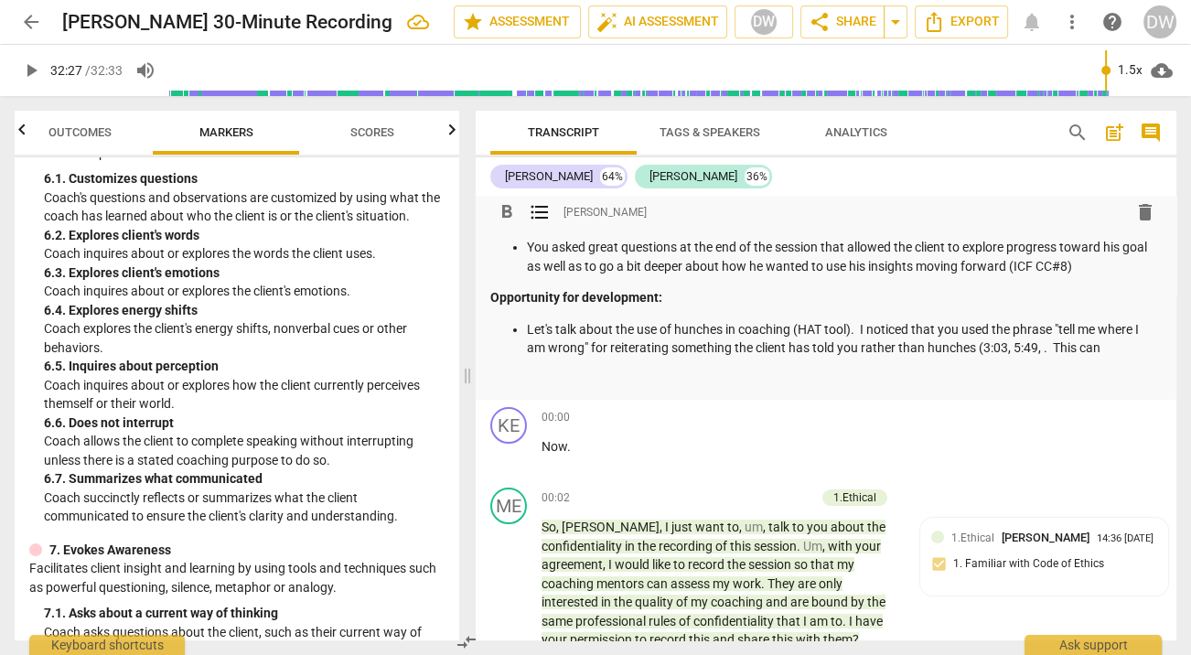
click at [1041, 344] on p "Let's talk about the use of hunches in coaching (HAT tool). I noticed that you …" at bounding box center [844, 339] width 635 height 38
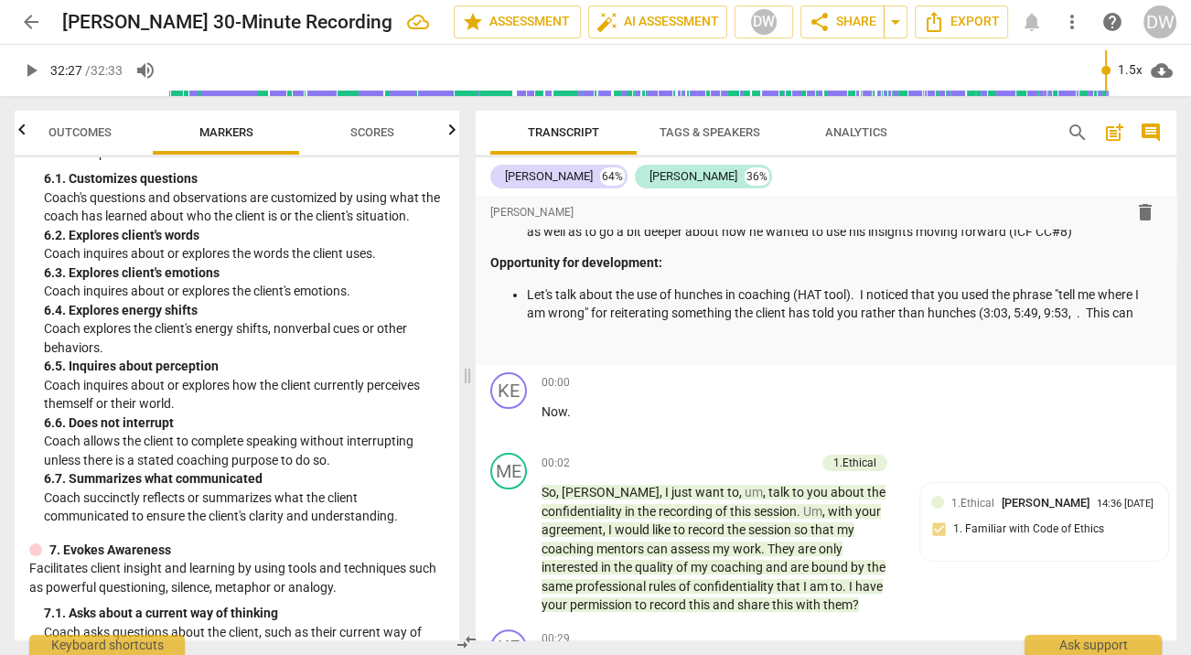
scroll to position [402, 0]
click at [1047, 308] on p "Let's talk about the use of hunches in coaching (HAT tool). I noticed that you …" at bounding box center [844, 304] width 635 height 38
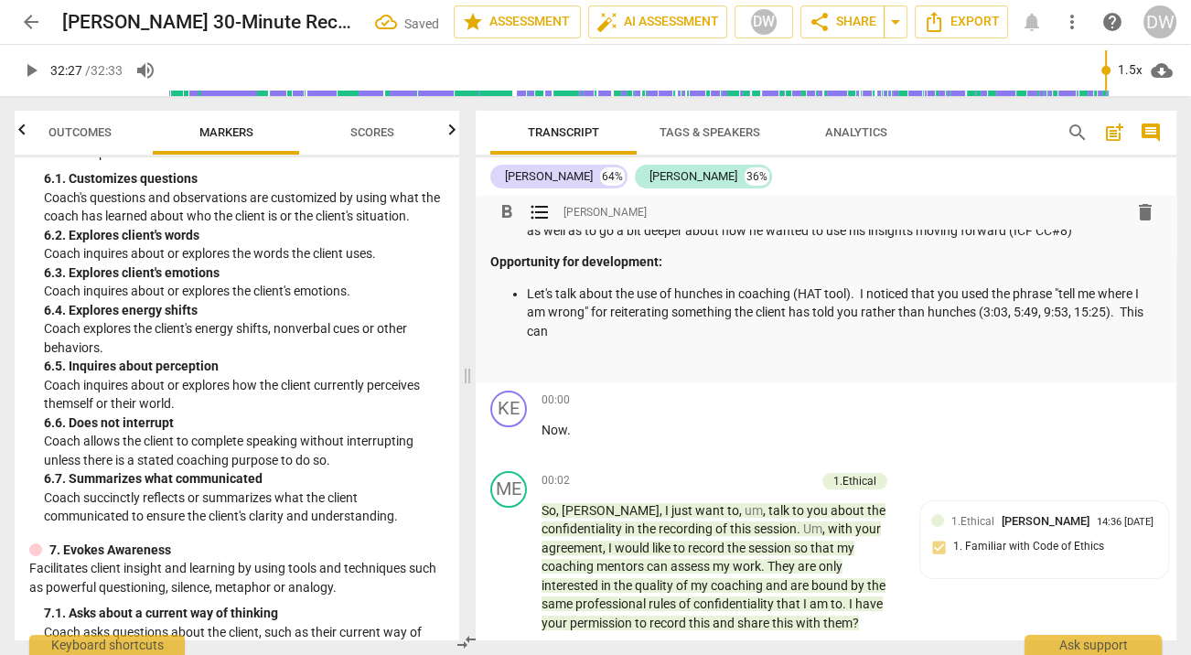
click at [858, 333] on p "Let's talk about the use of hunches in coaching (HAT tool). I noticed that you …" at bounding box center [844, 313] width 635 height 57
click at [661, 332] on p "Let's talk about the use of hunches in coaching (HAT tool). I noticed that you …" at bounding box center [844, 313] width 635 height 57
drag, startPoint x: 661, startPoint y: 332, endPoint x: 701, endPoint y: 332, distance: 40.3
click at [701, 332] on p "Let's talk about the use of hunches in coaching (HAT tool). I noticed that you …" at bounding box center [844, 313] width 635 height 57
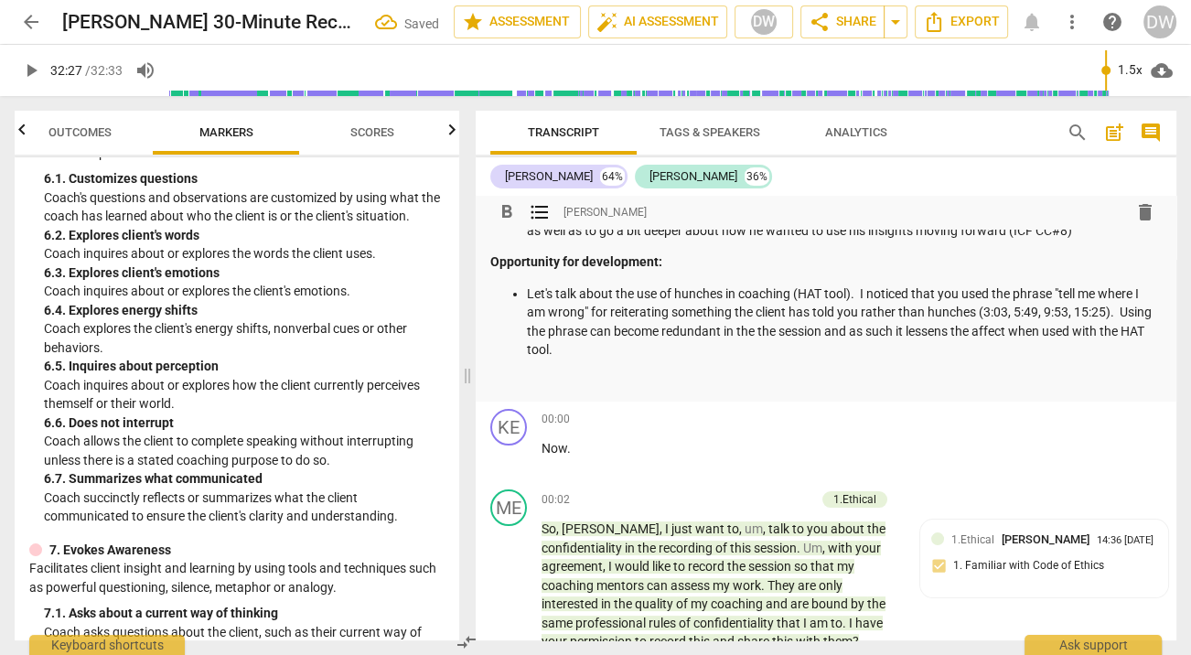
click at [812, 335] on p "Let's talk about the use of hunches in coaching (HAT tool). I noticed that you …" at bounding box center [844, 322] width 635 height 75
click at [717, 350] on p "Let's talk about the use of hunches in coaching (HAT tool). I noticed that you …" at bounding box center [844, 322] width 635 height 75
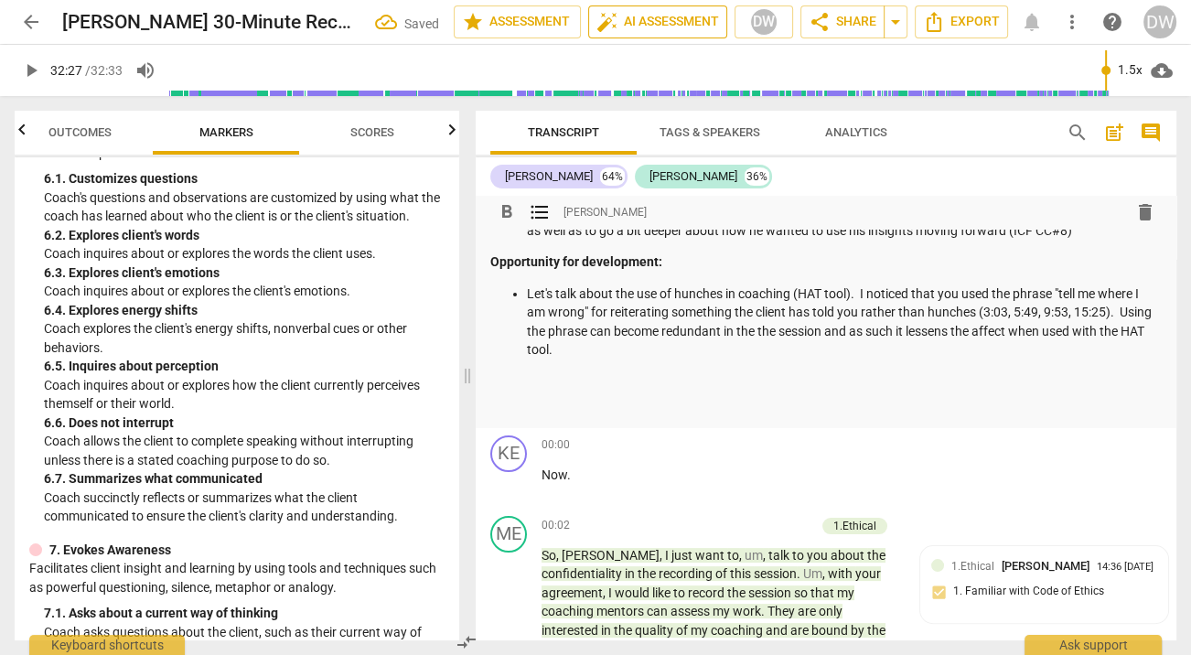
click at [654, 27] on span "auto_fix_high AI Assessment" at bounding box center [658, 22] width 123 height 22
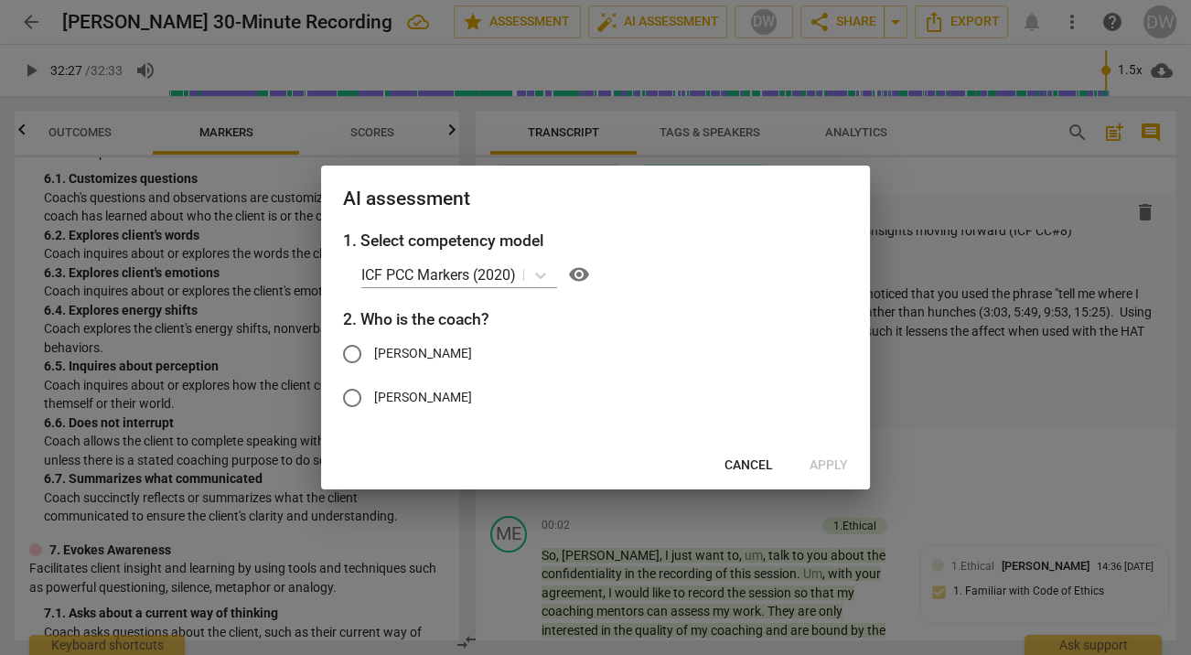
click at [347, 402] on input "[PERSON_NAME]" at bounding box center [352, 398] width 44 height 44
radio input "true"
click at [817, 469] on span "Apply" at bounding box center [829, 466] width 38 height 18
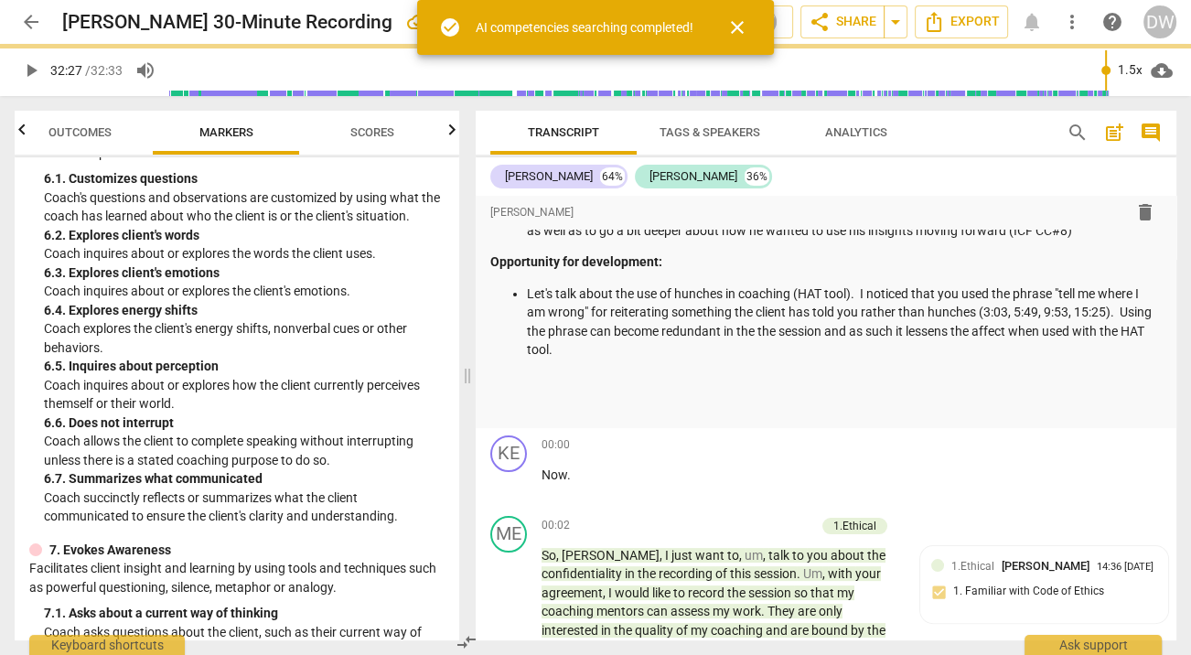
type input "1947"
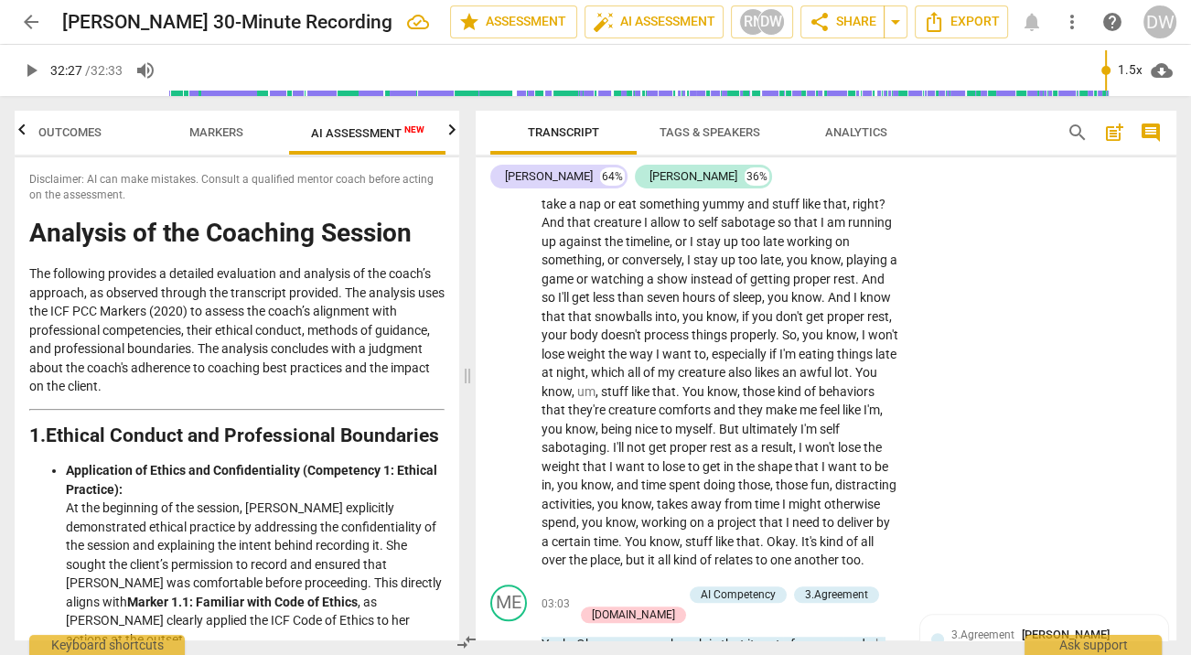
scroll to position [1501, 0]
click at [95, 134] on span "Outcomes" at bounding box center [69, 132] width 63 height 14
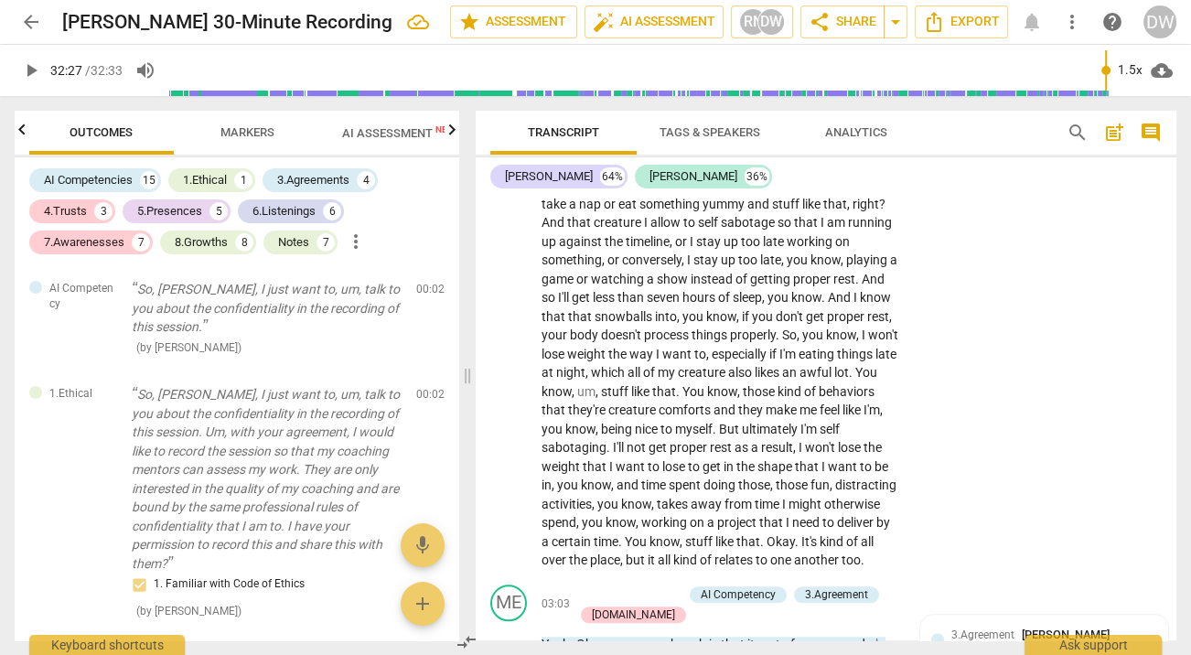
scroll to position [0, 0]
click at [91, 186] on div "AI Competencies" at bounding box center [88, 180] width 89 height 18
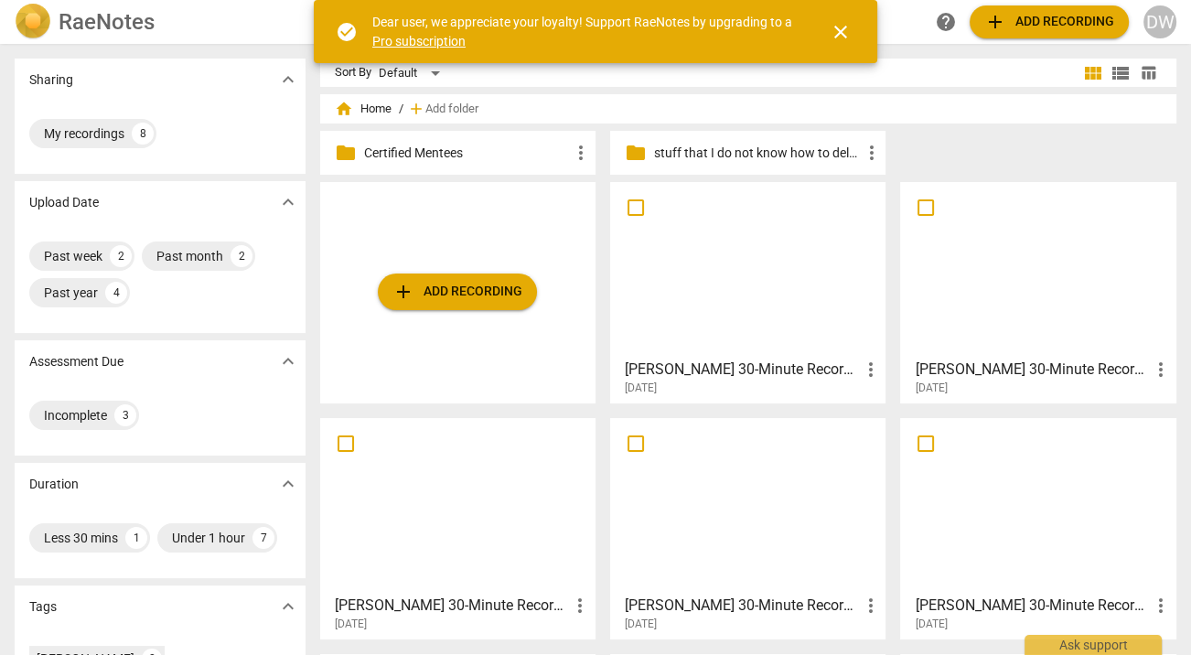
scroll to position [234, 0]
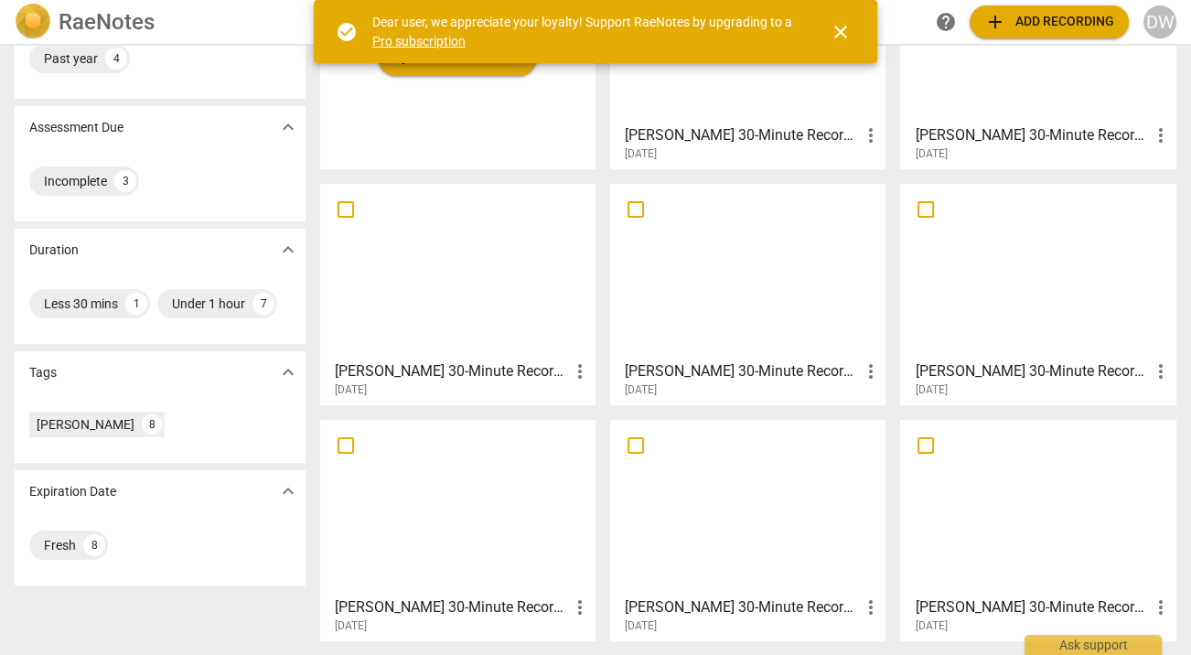
click at [401, 491] on div at bounding box center [458, 507] width 263 height 162
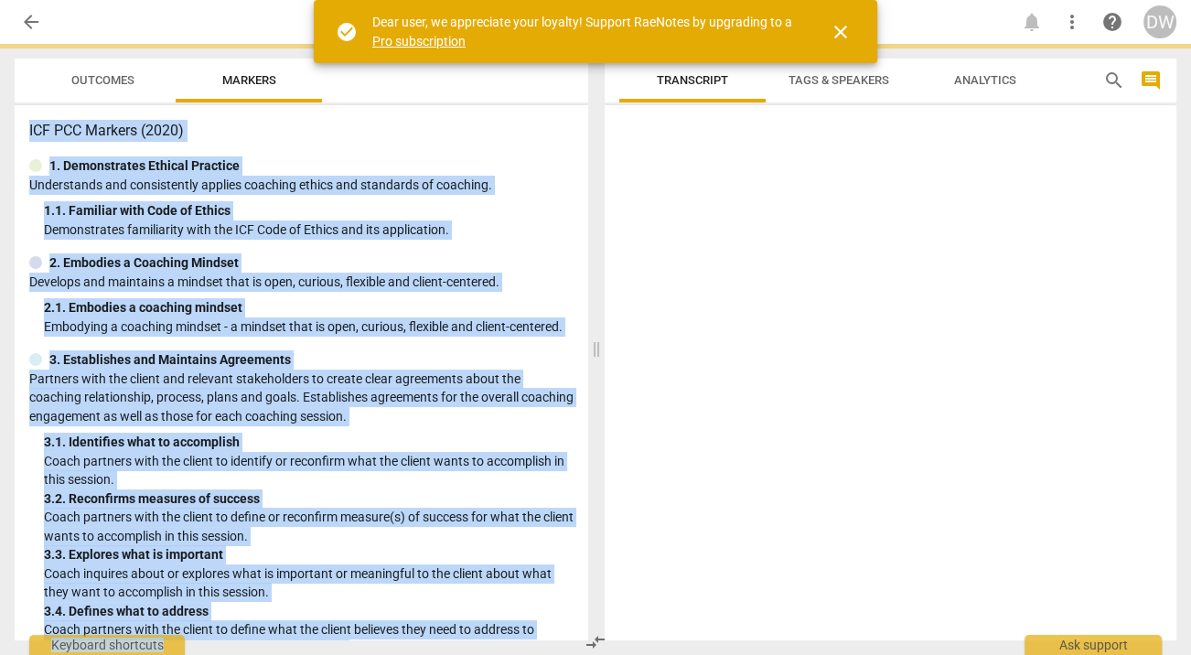
click at [401, 490] on p "Coach partners with the client to identify or reconfirm what the client wants t…" at bounding box center [309, 471] width 530 height 38
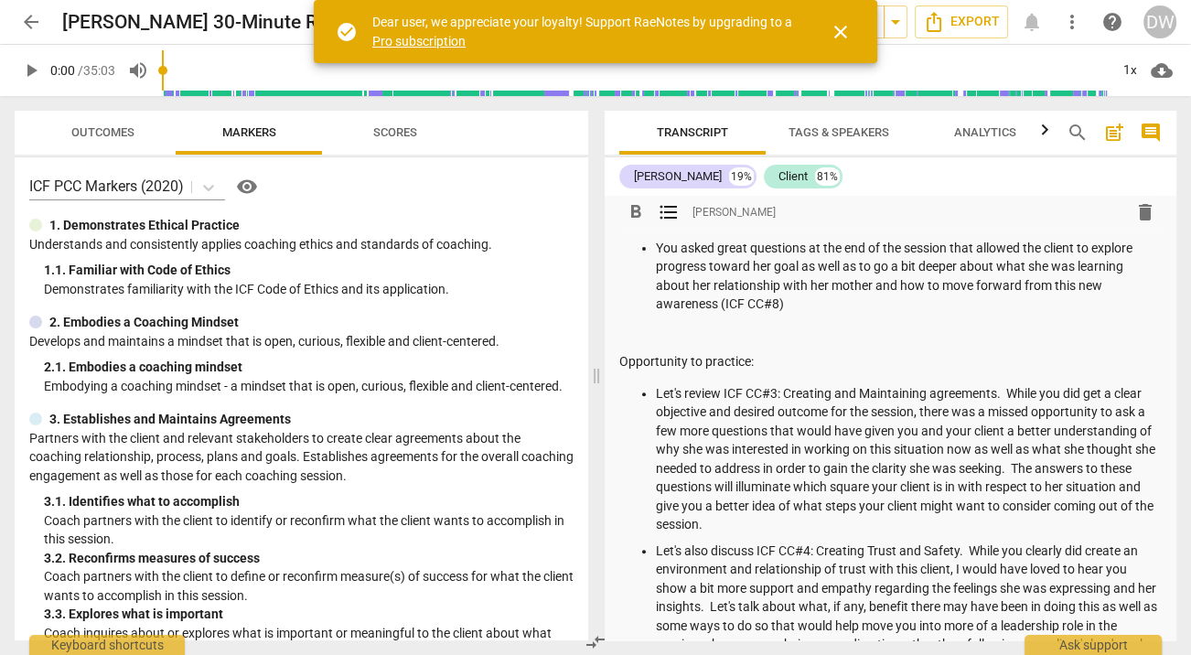
scroll to position [659, 0]
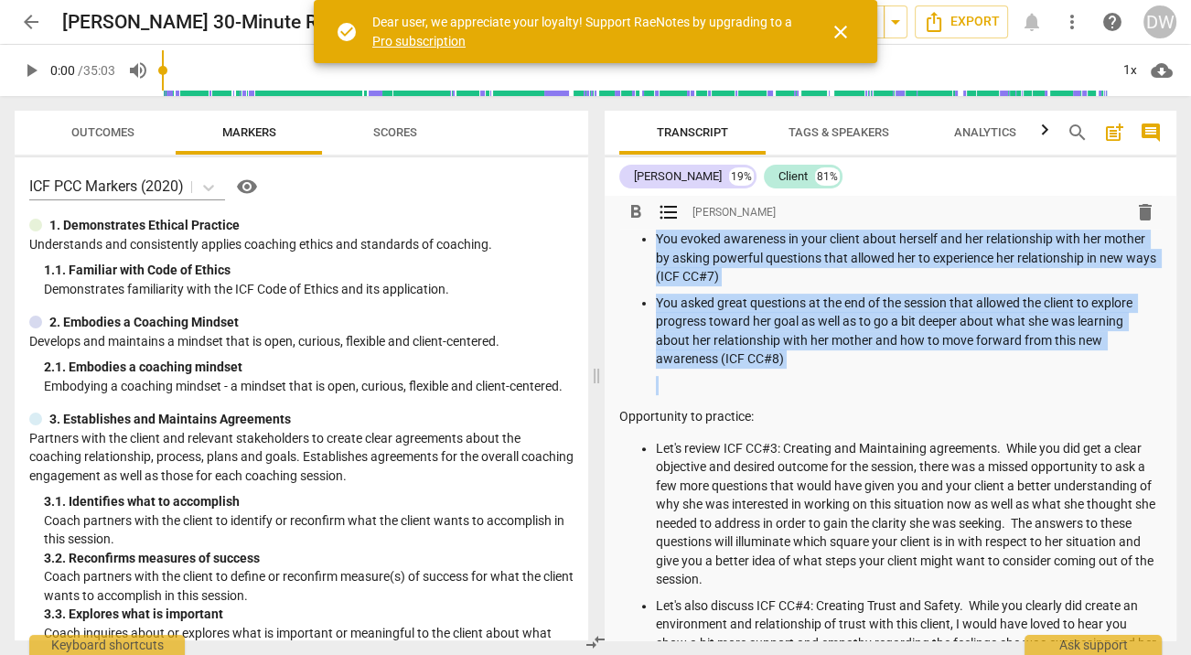
drag, startPoint x: 653, startPoint y: 363, endPoint x: 772, endPoint y: 386, distance: 121.1
click at [772, 386] on ul "You demonstrated familiarity with the ICF code of ethics (ICF CC#1) You stayed …" at bounding box center [891, 178] width 543 height 434
copy ul "You got a clear agreement on what your client wanted to accomplish in the sessi…"
